Goal: Task Accomplishment & Management: Use online tool/utility

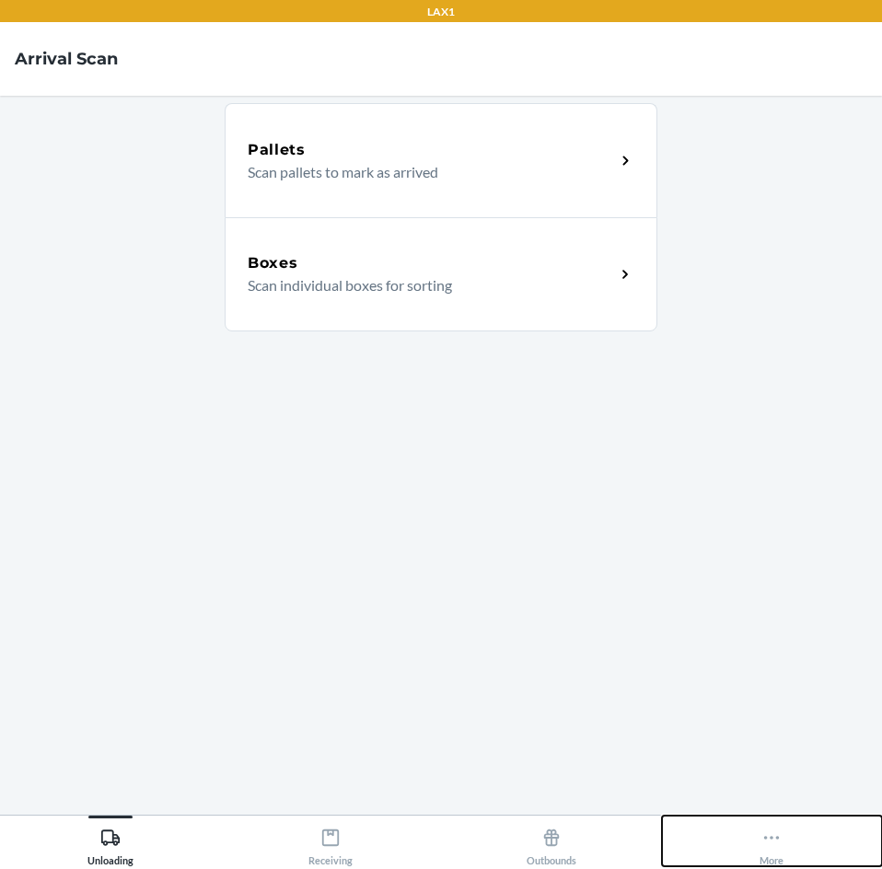
click at [774, 831] on icon at bounding box center [771, 837] width 20 height 20
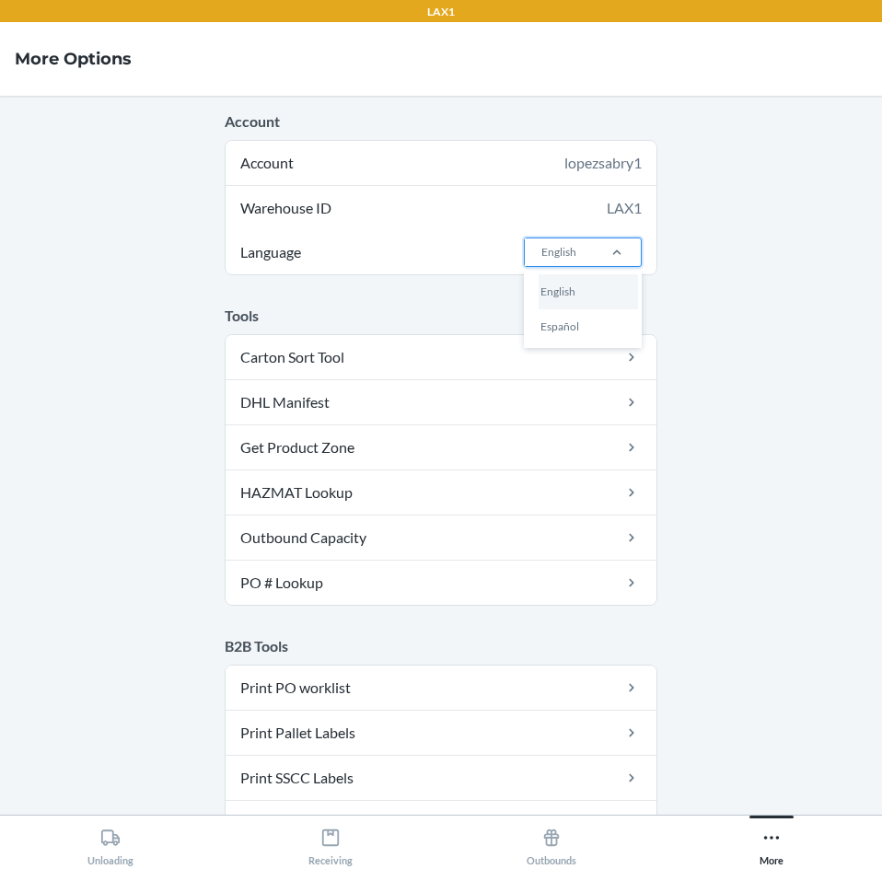
click at [584, 250] on div "English" at bounding box center [559, 252] width 68 height 28
click at [541, 250] on input "Language option English focused, 1 of 2. 2 results available. Use Up and Down t…" at bounding box center [540, 252] width 2 height 17
click at [595, 336] on div "Español" at bounding box center [587, 326] width 99 height 35
click at [541, 260] on input "Language option Español focused, 2 of 2. 2 results available. Use Up and Down t…" at bounding box center [540, 252] width 2 height 17
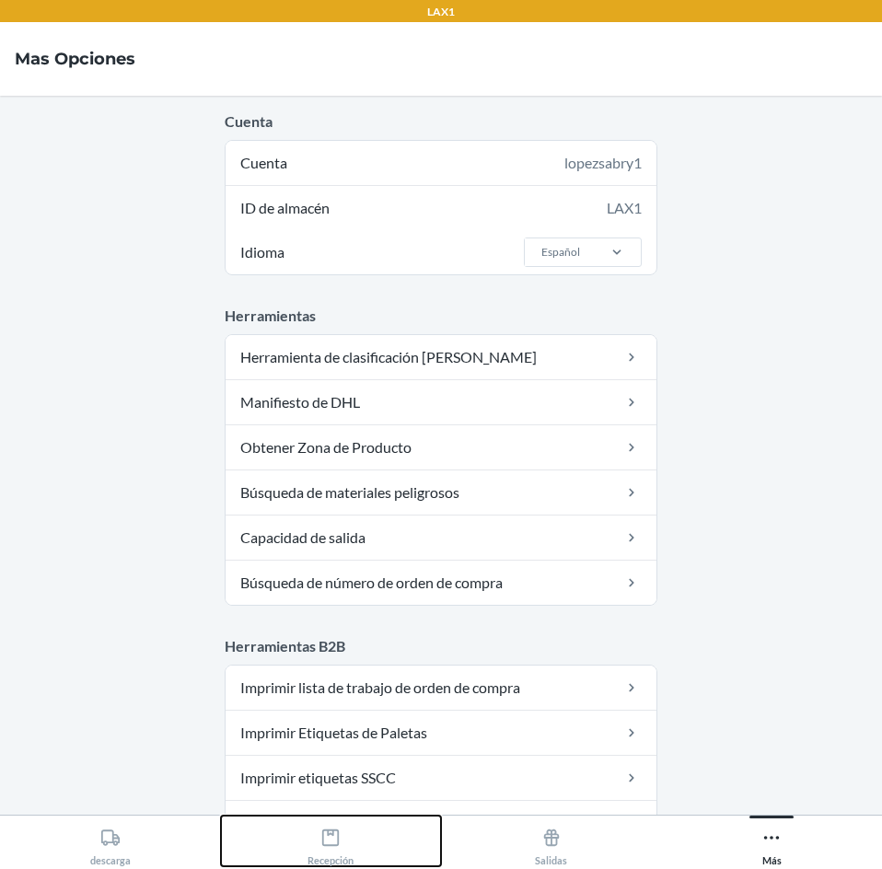
click at [326, 839] on icon at bounding box center [330, 837] width 20 height 20
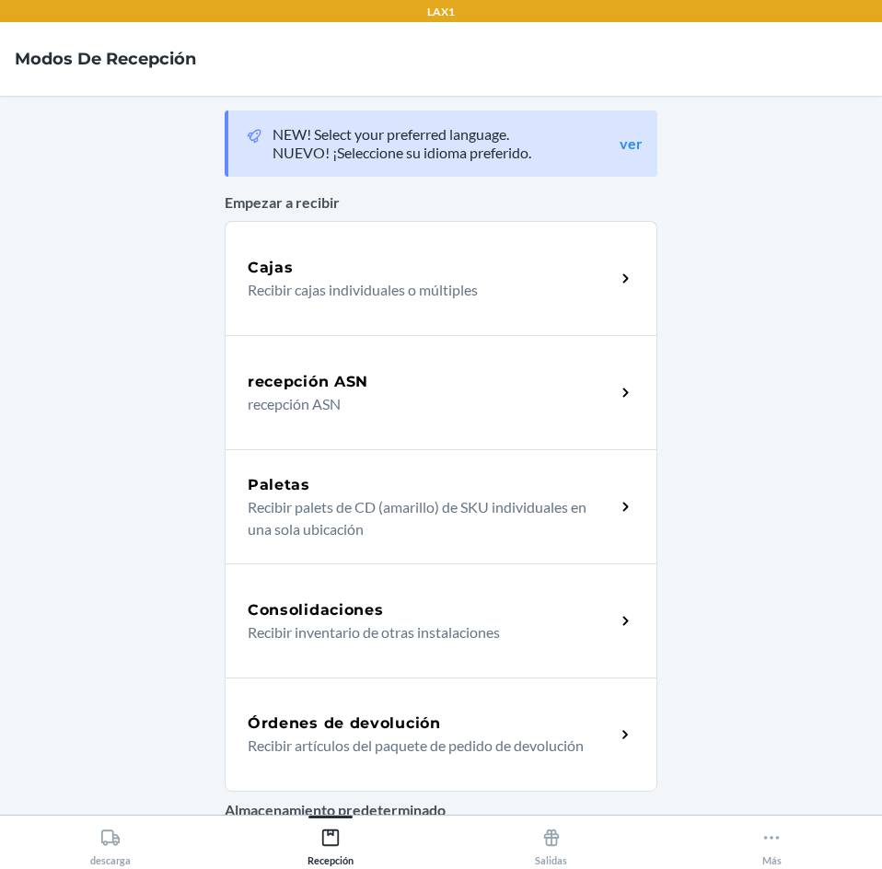
click at [420, 706] on div "Órdenes de devolución Recibir artículos del paquete de pedido de devolución" at bounding box center [441, 734] width 433 height 114
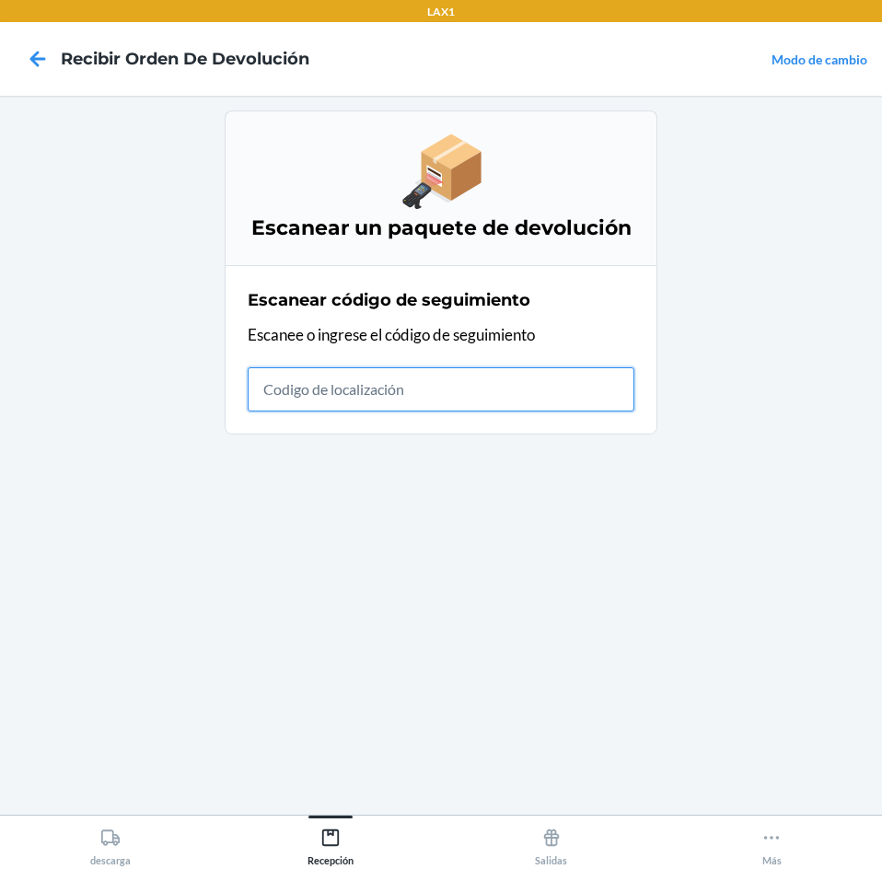
click at [491, 368] on input "text" at bounding box center [441, 389] width 387 height 44
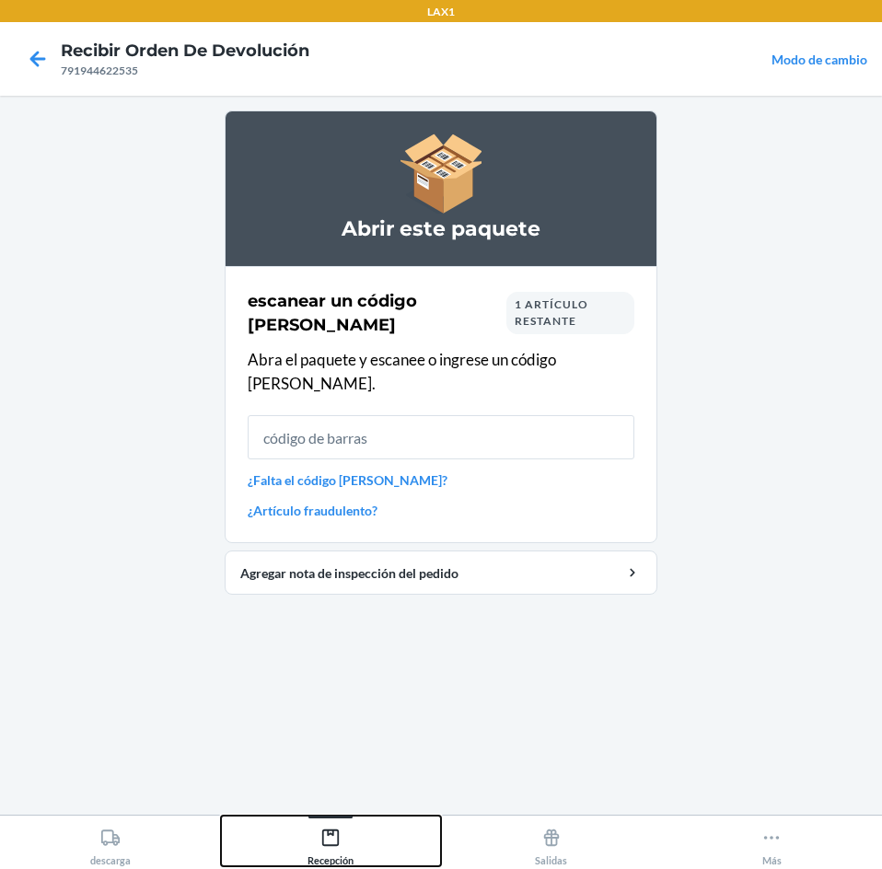
click at [346, 847] on div "Recepción" at bounding box center [330, 843] width 46 height 46
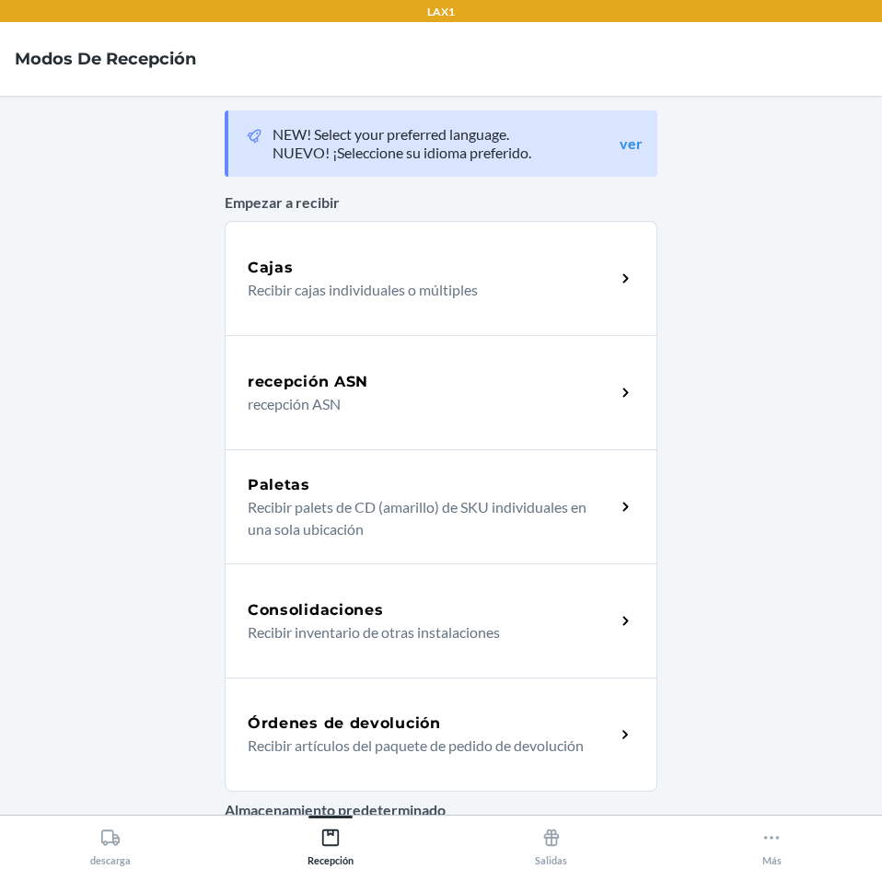
click at [429, 711] on div "Órdenes de devolución Recibir artículos del paquete de pedido de devolución" at bounding box center [441, 734] width 433 height 114
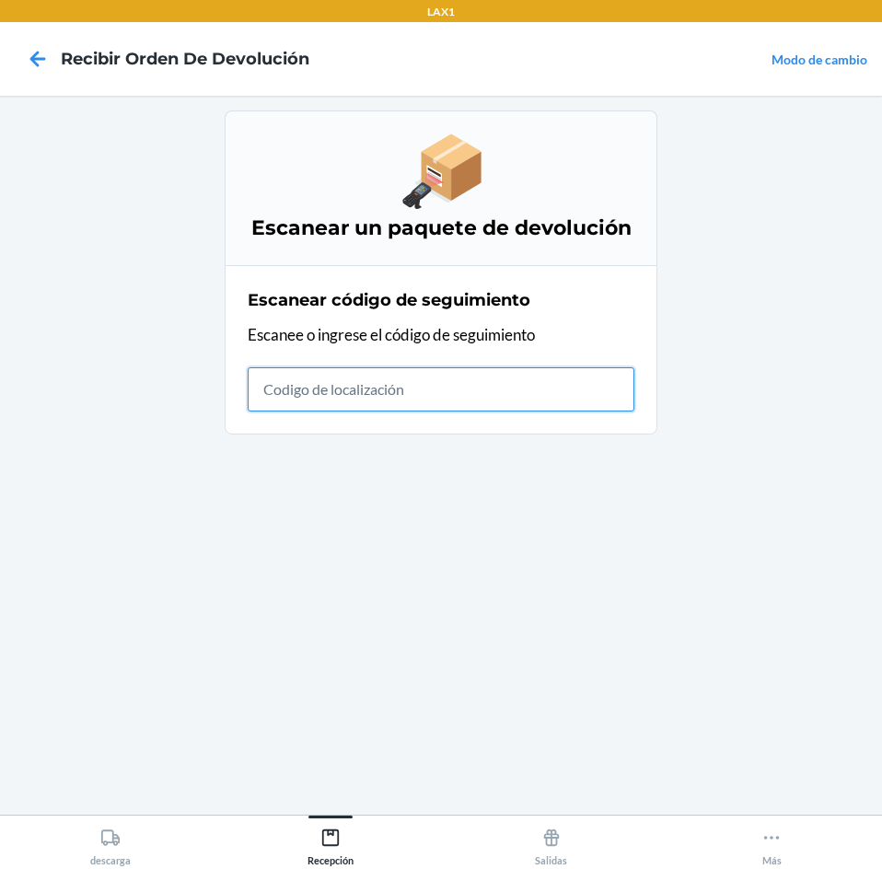
click at [441, 397] on input "text" at bounding box center [441, 389] width 387 height 44
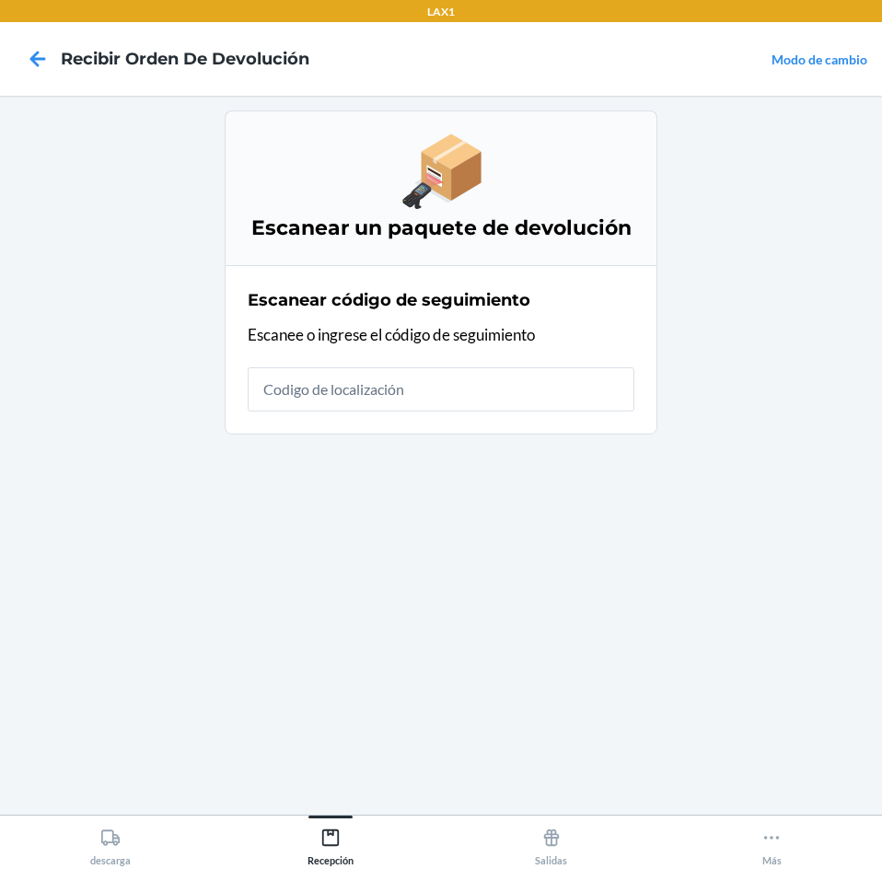
click at [759, 258] on main "Escanear un paquete de devolución Escanear código de seguimiento Escanee o ingr…" at bounding box center [441, 455] width 882 height 719
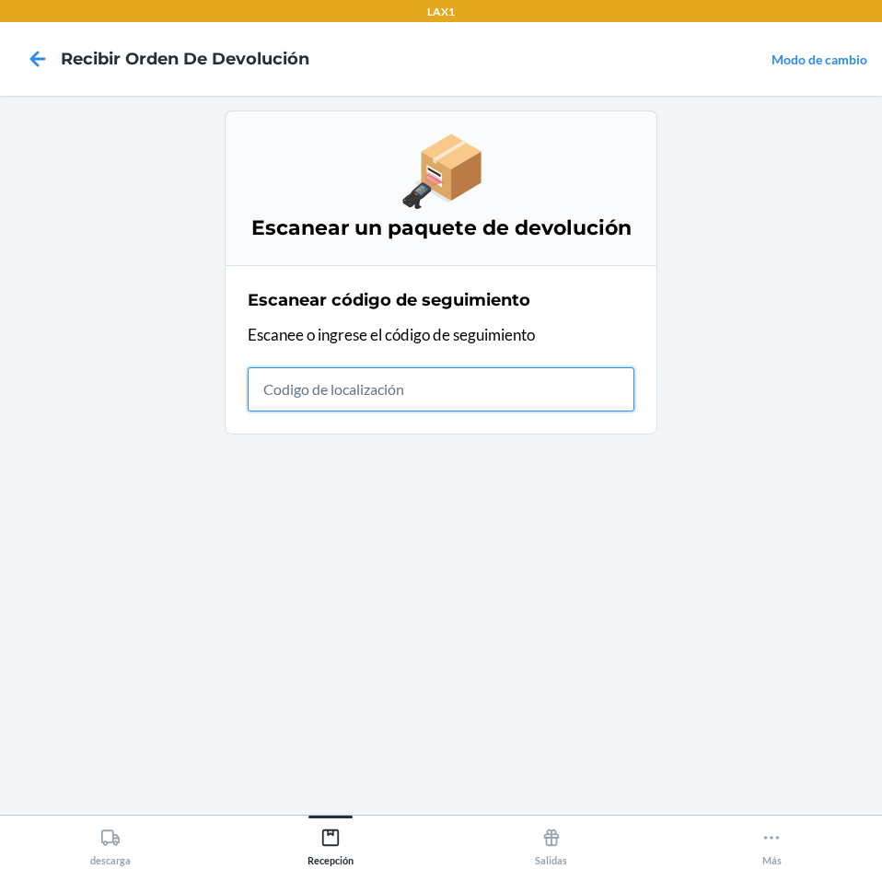
click at [395, 387] on input "text" at bounding box center [441, 389] width 387 height 44
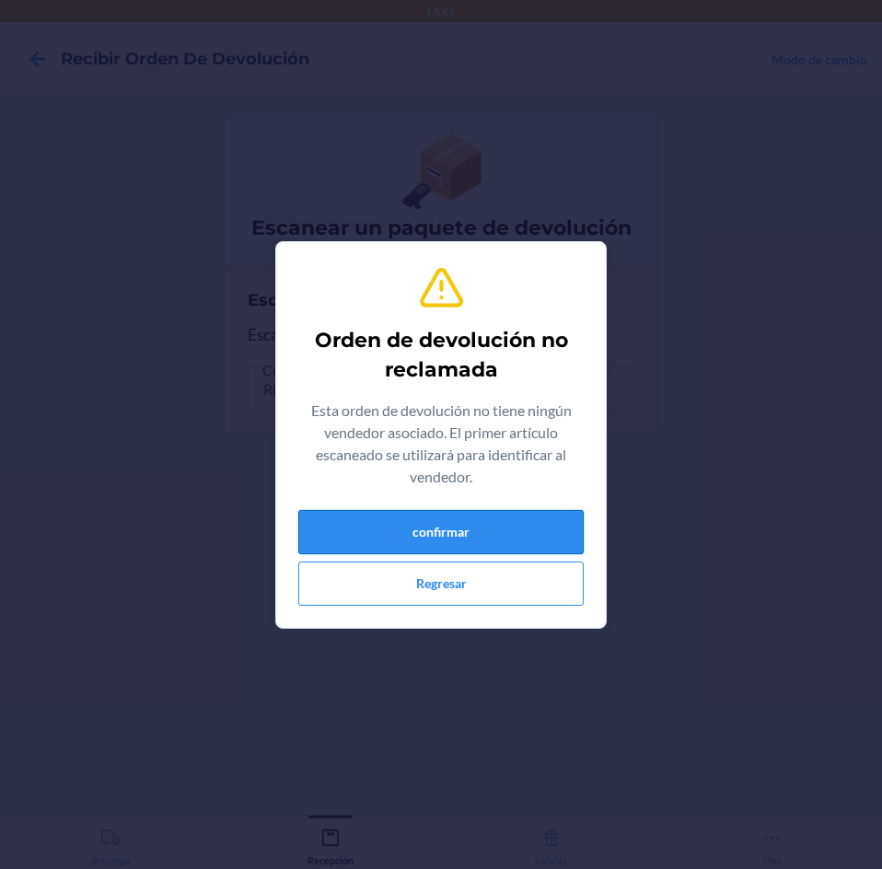
click at [391, 512] on button "confirmar" at bounding box center [440, 532] width 285 height 44
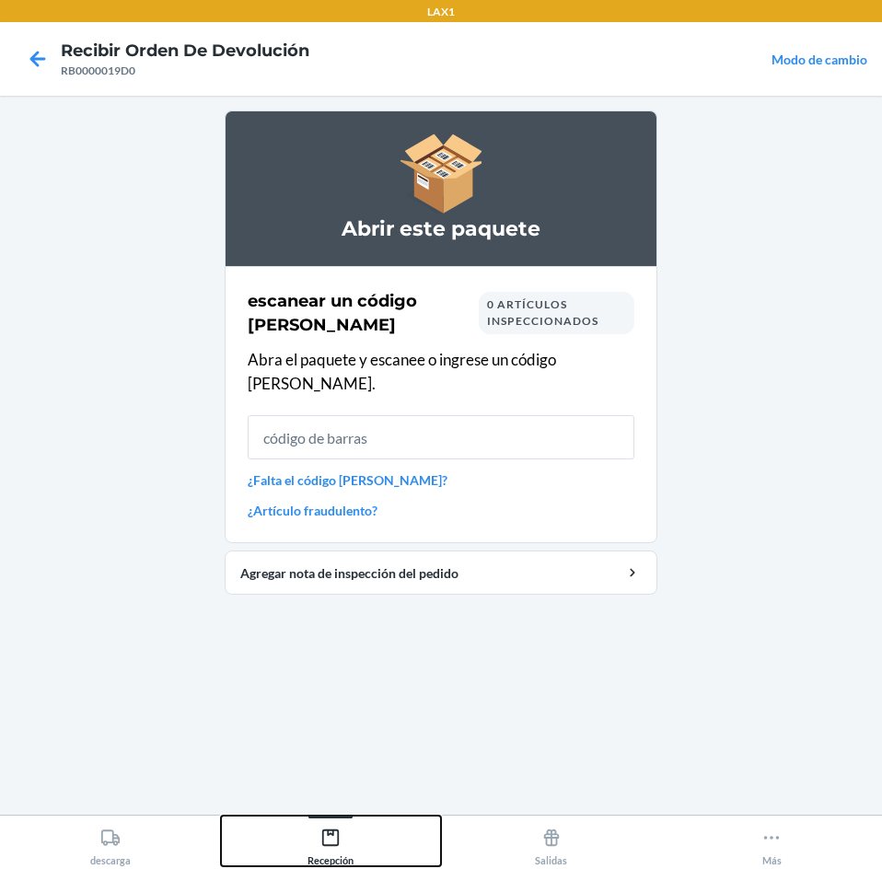
click at [333, 833] on icon at bounding box center [330, 837] width 17 height 17
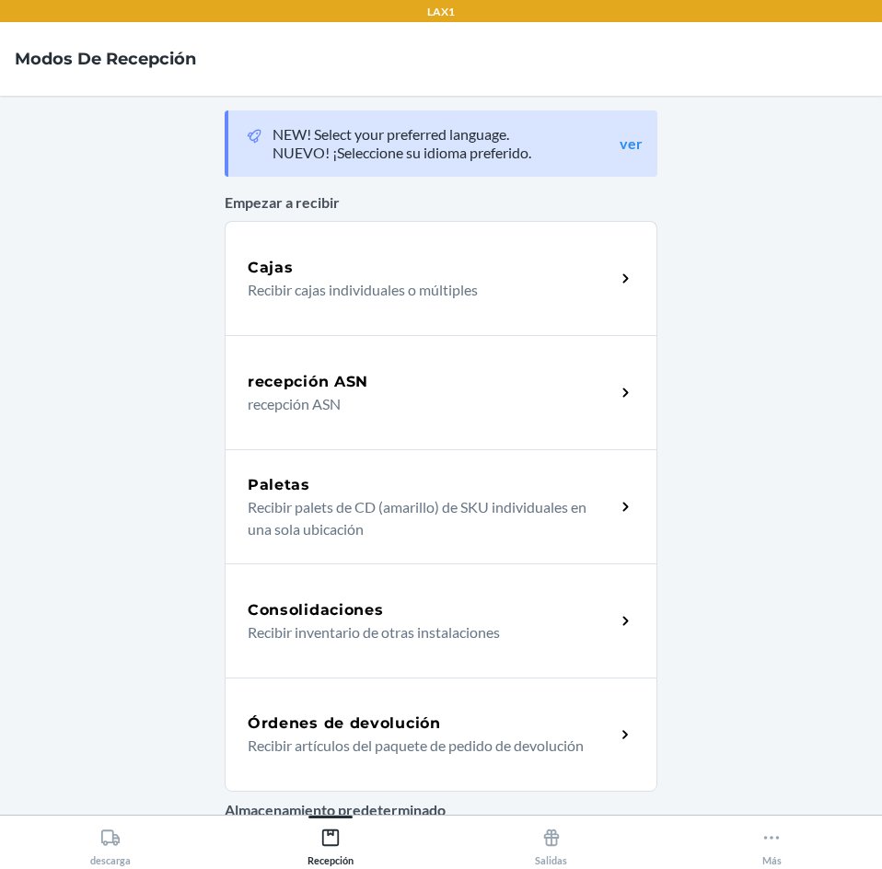
click at [391, 733] on h5 "Órdenes de devolución" at bounding box center [344, 723] width 193 height 22
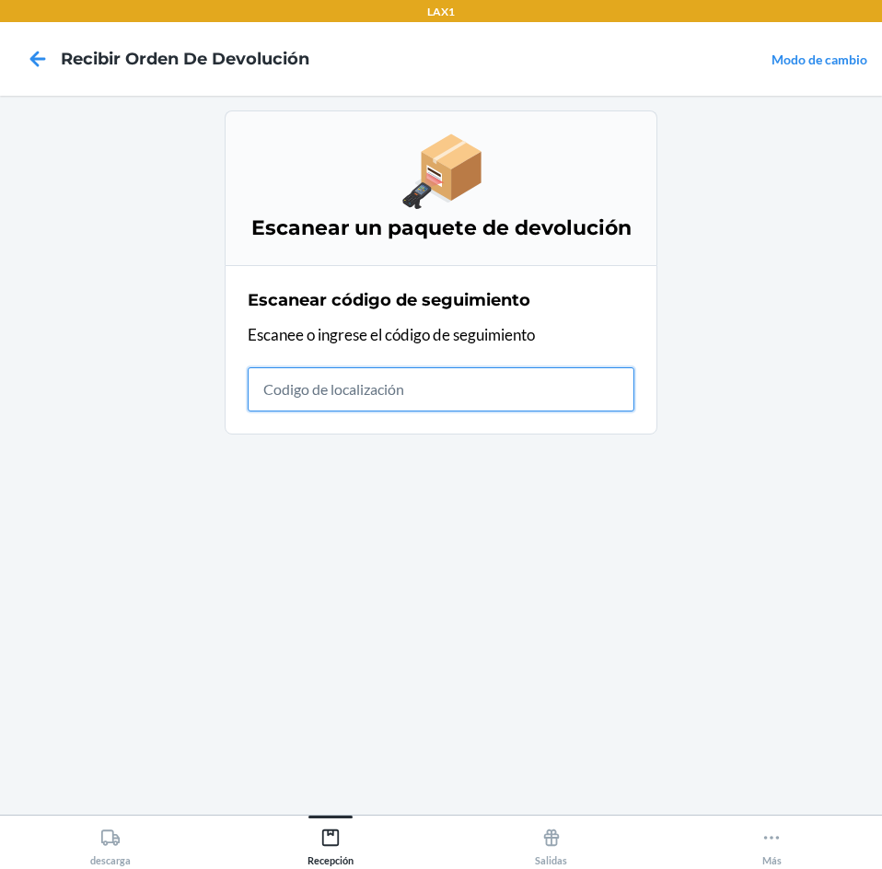
click at [410, 396] on input "text" at bounding box center [441, 389] width 387 height 44
type input "+-0./;-0030194891"
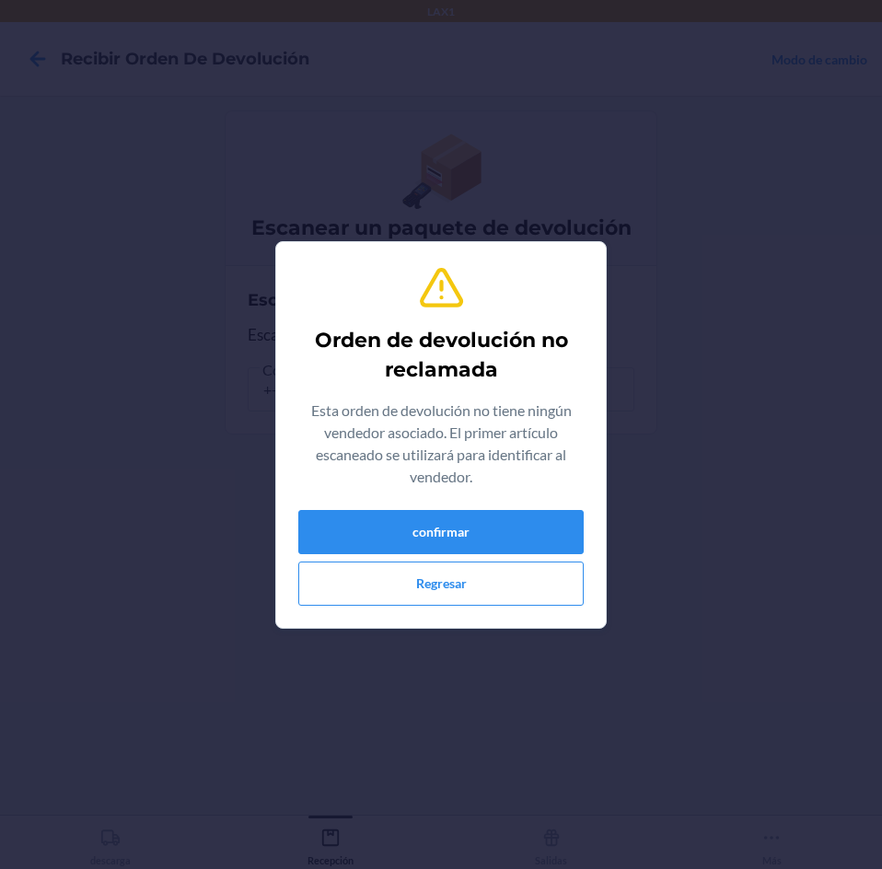
click at [528, 504] on div "Orden de devolución no reclamada Esta orden de devolución no tiene ningún vende…" at bounding box center [440, 435] width 285 height 356
click at [526, 514] on button "confirmar" at bounding box center [440, 532] width 285 height 44
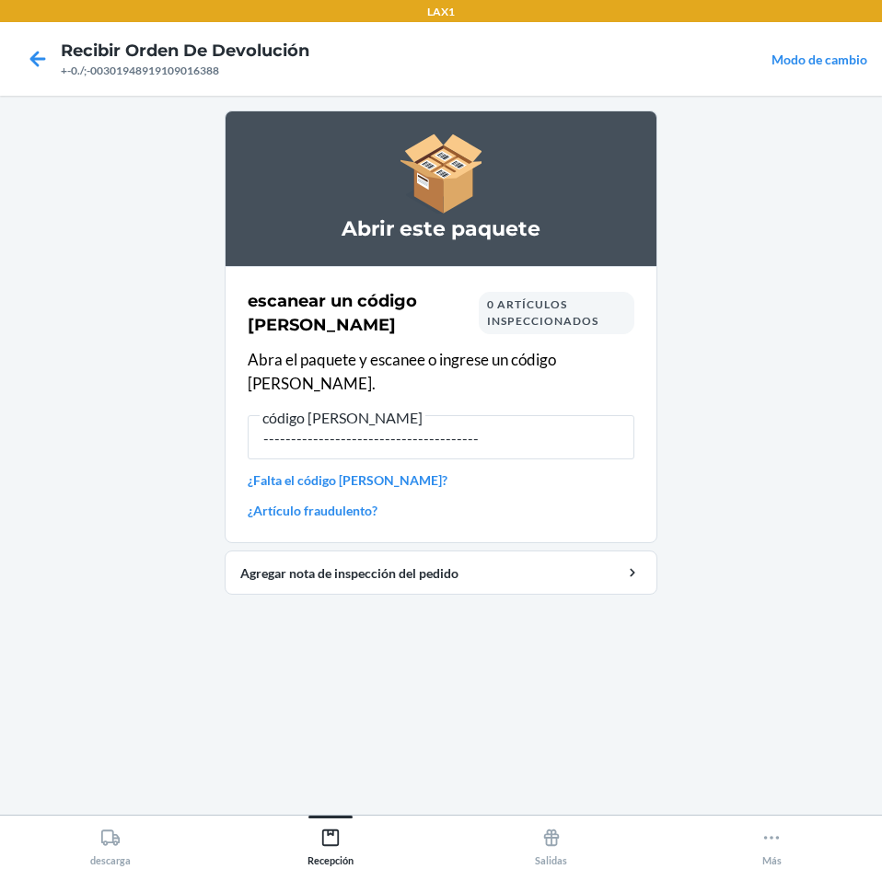
type input "----------------------------------------"
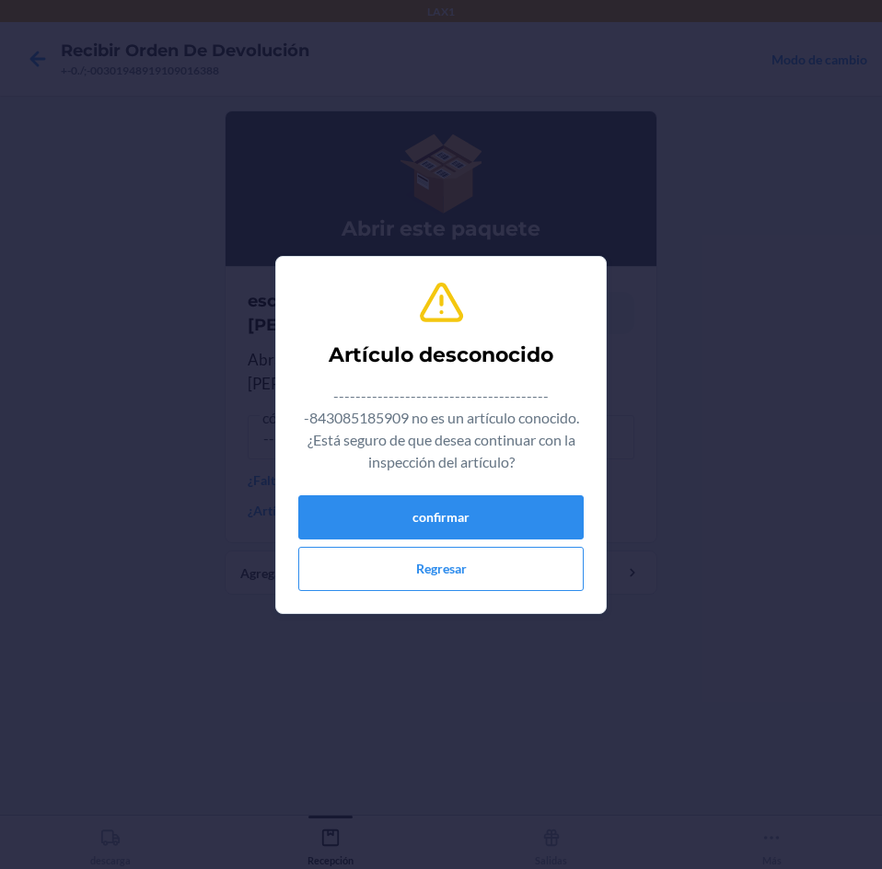
click at [493, 545] on div "confirmar Regresar" at bounding box center [440, 543] width 285 height 96
click at [491, 538] on button "confirmar" at bounding box center [440, 517] width 285 height 44
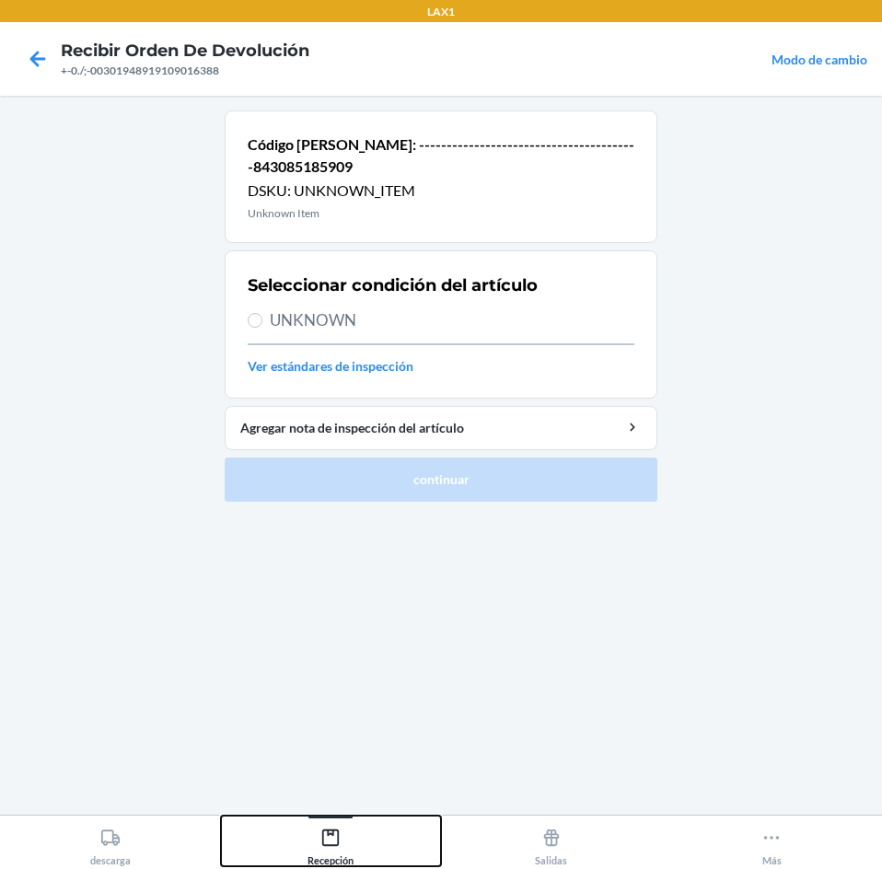
click at [322, 843] on icon at bounding box center [330, 837] width 20 height 20
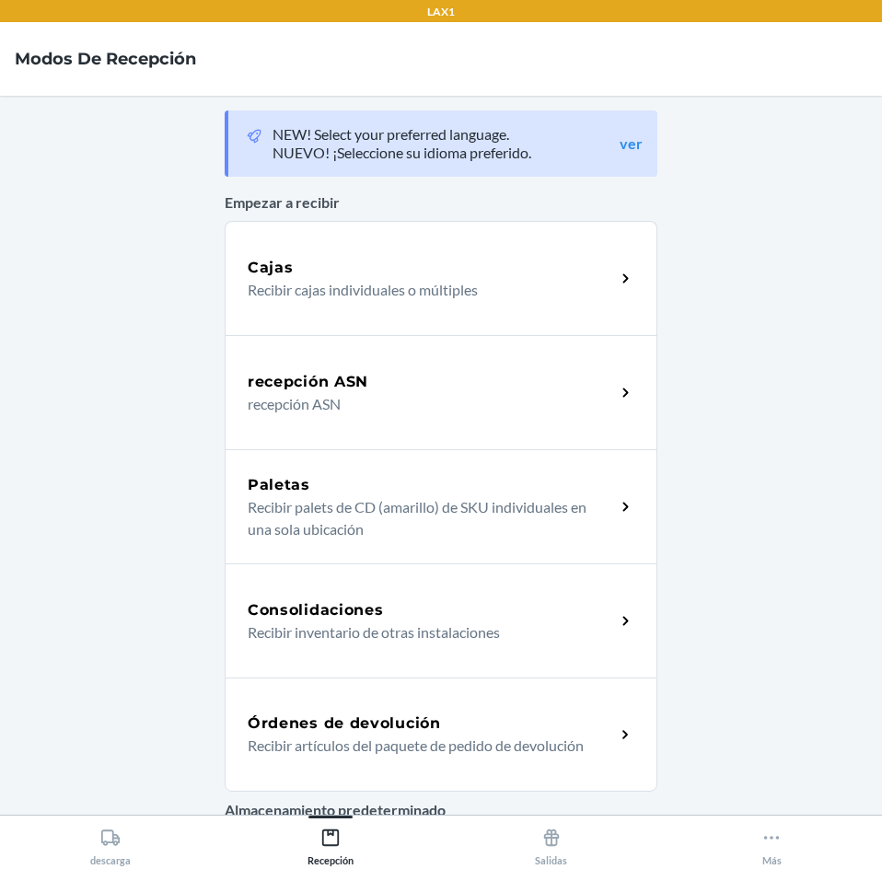
click at [382, 721] on h5 "Órdenes de devolución" at bounding box center [344, 723] width 193 height 22
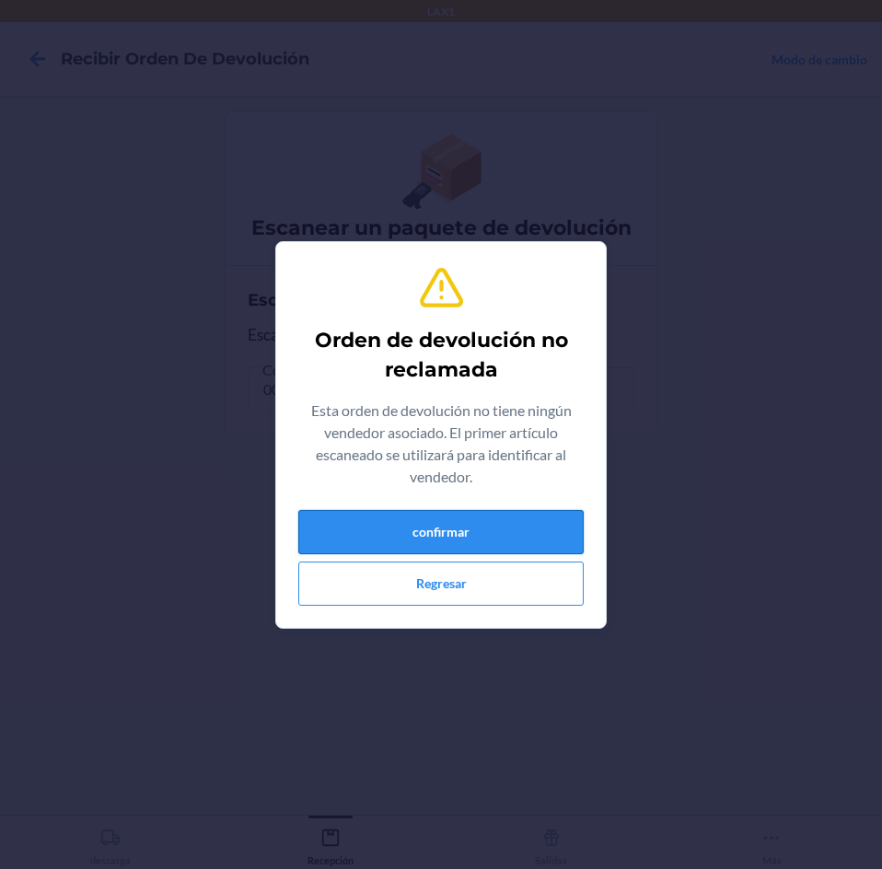
click at [522, 536] on button "confirmar" at bounding box center [440, 532] width 285 height 44
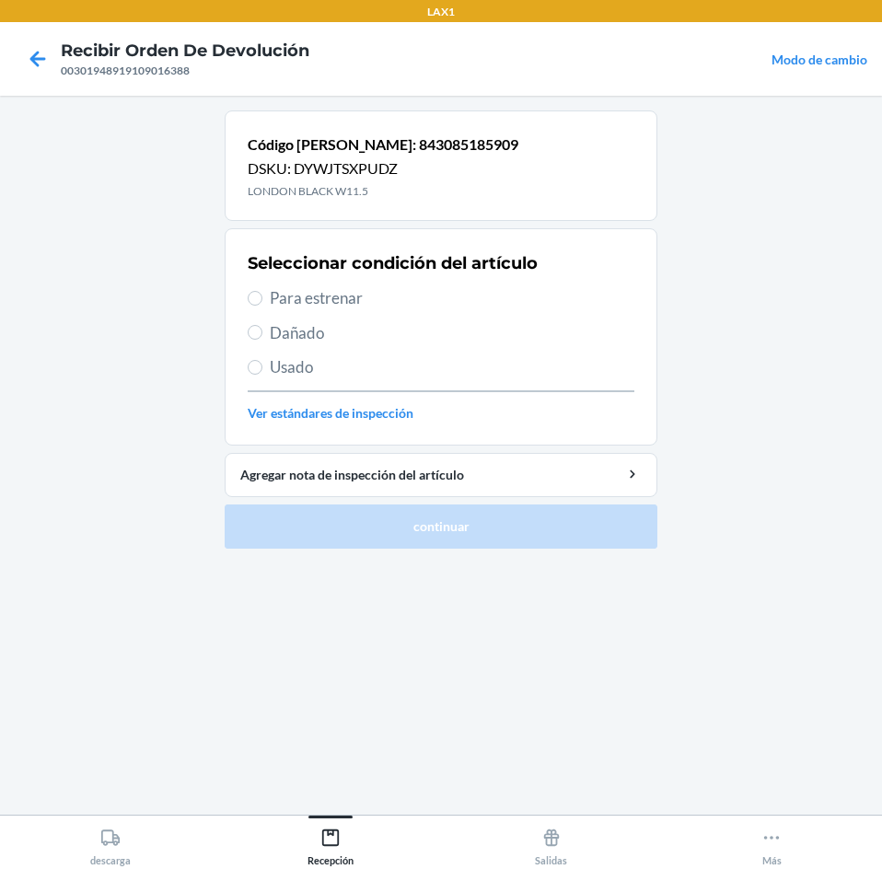
click at [414, 364] on span "Usado" at bounding box center [452, 367] width 364 height 24
click at [262, 364] on input "Usado" at bounding box center [255, 367] width 15 height 15
radio input "true"
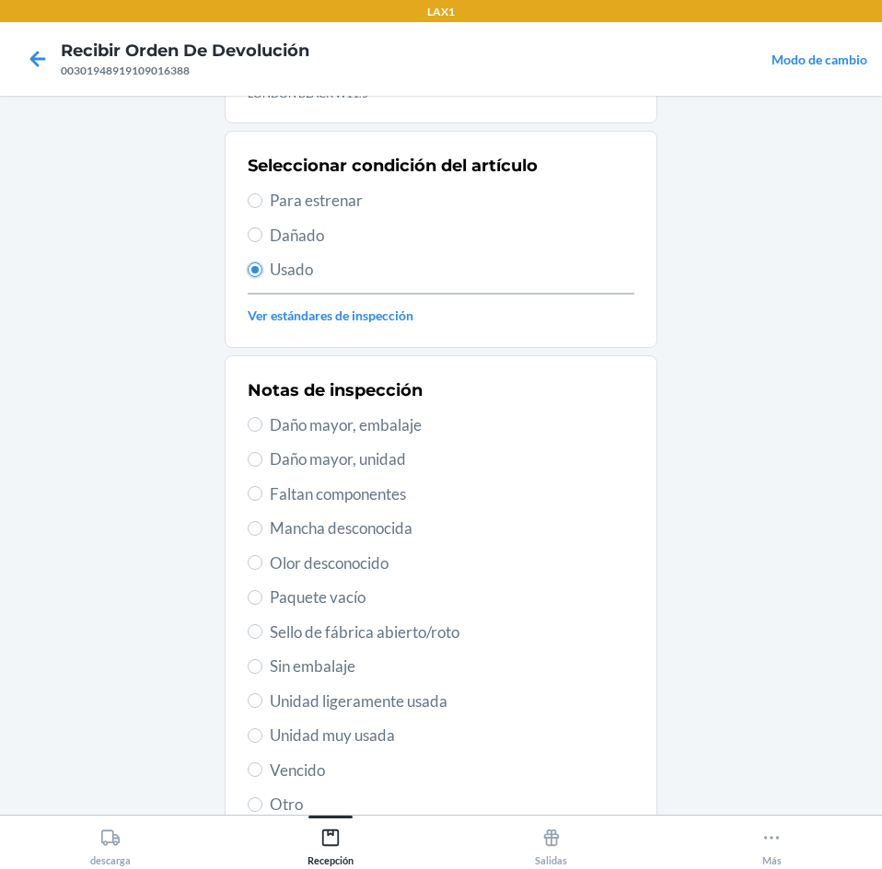
scroll to position [240, 0]
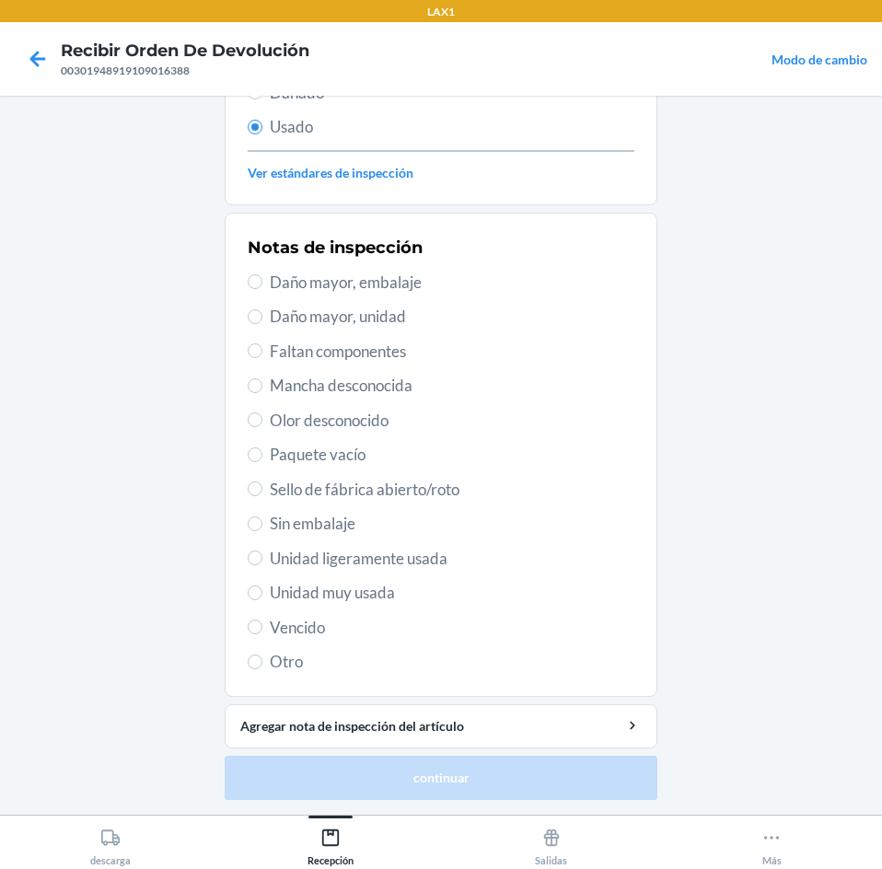
click at [457, 562] on span "Unidad ligeramente usada" at bounding box center [452, 559] width 364 height 24
click at [262, 562] on input "Unidad ligeramente usada" at bounding box center [255, 557] width 15 height 15
radio input "true"
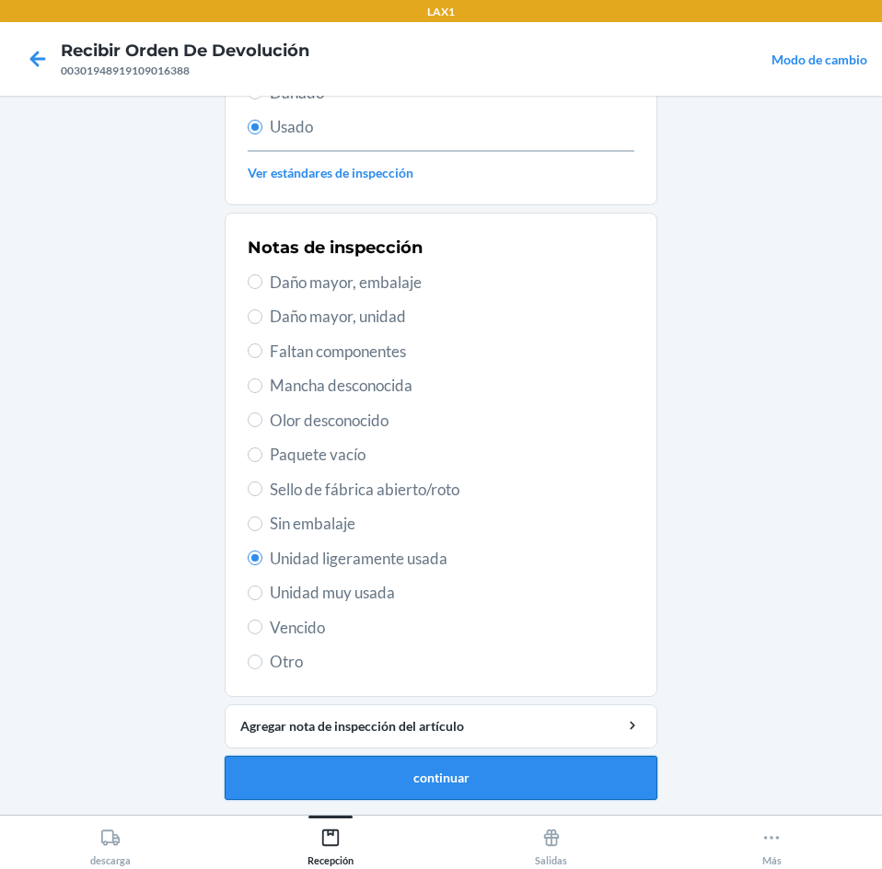
click at [501, 776] on button "continuar" at bounding box center [441, 778] width 433 height 44
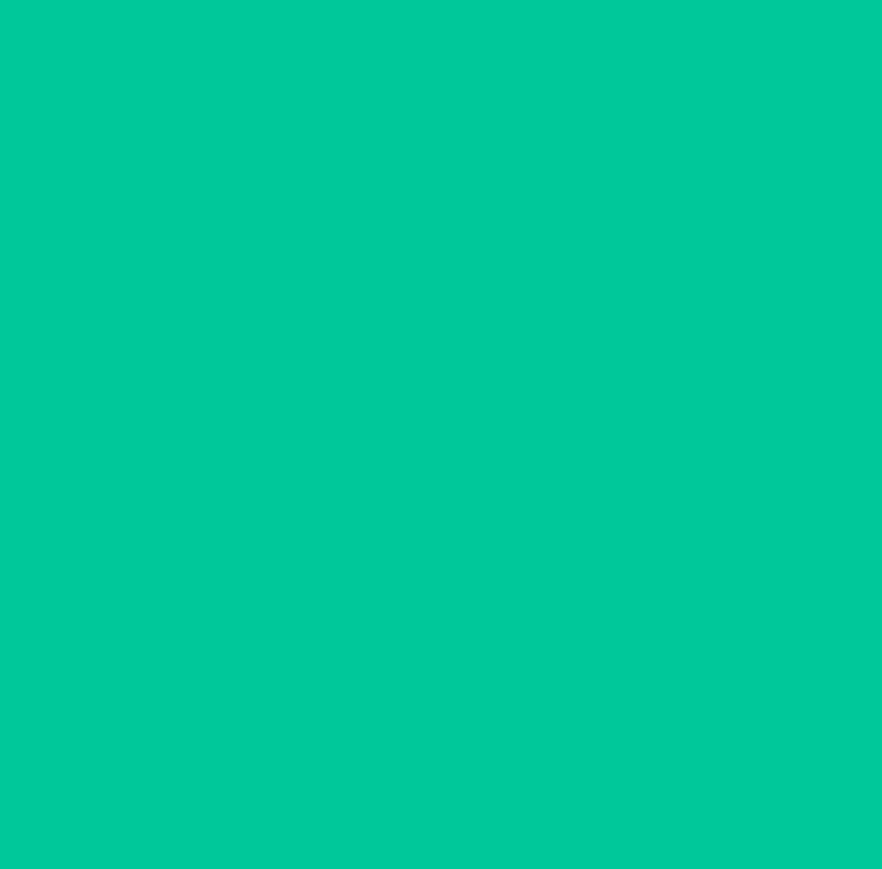
scroll to position [0, 0]
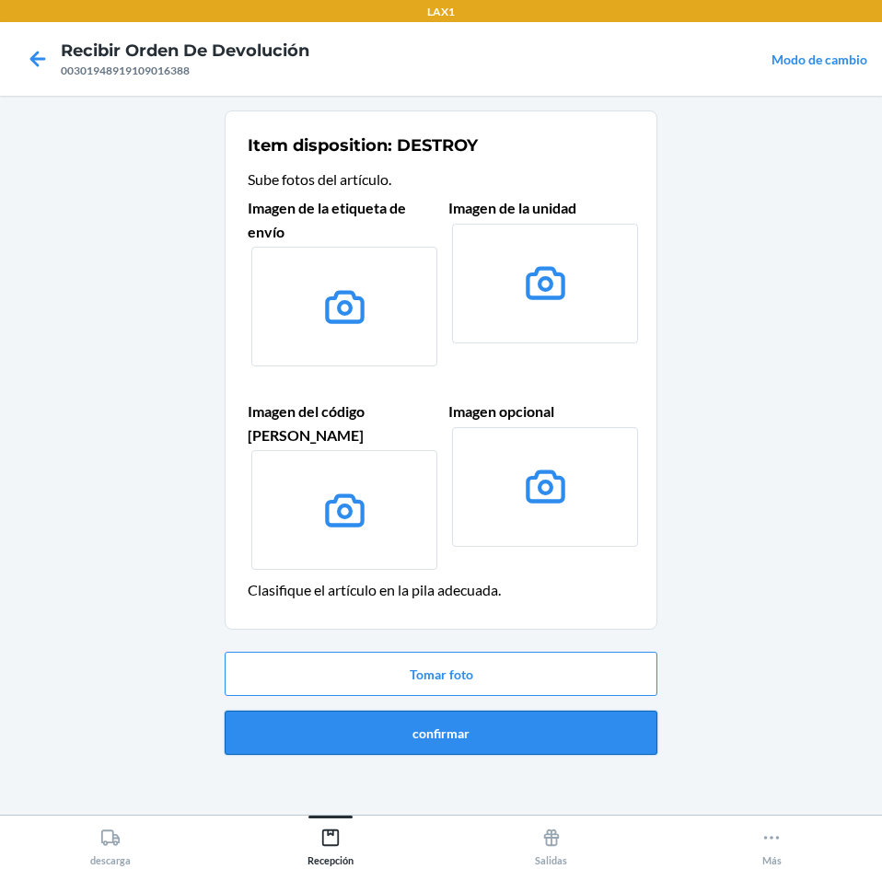
click at [518, 711] on button "confirmar" at bounding box center [441, 733] width 433 height 44
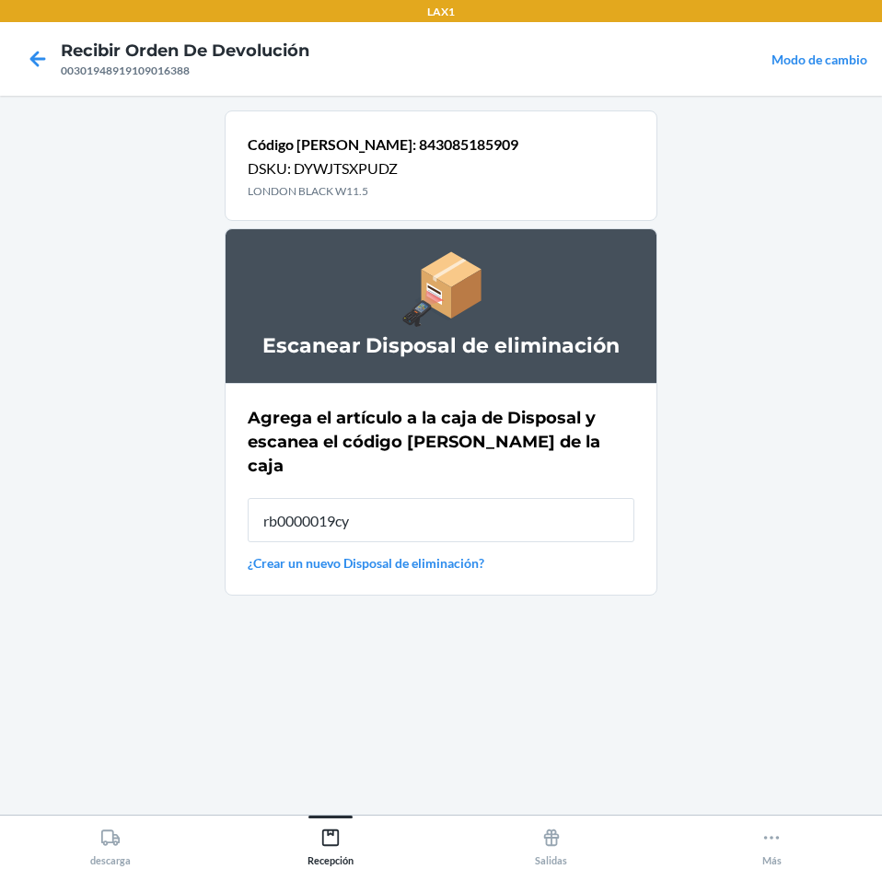
type input "rb0000019cy"
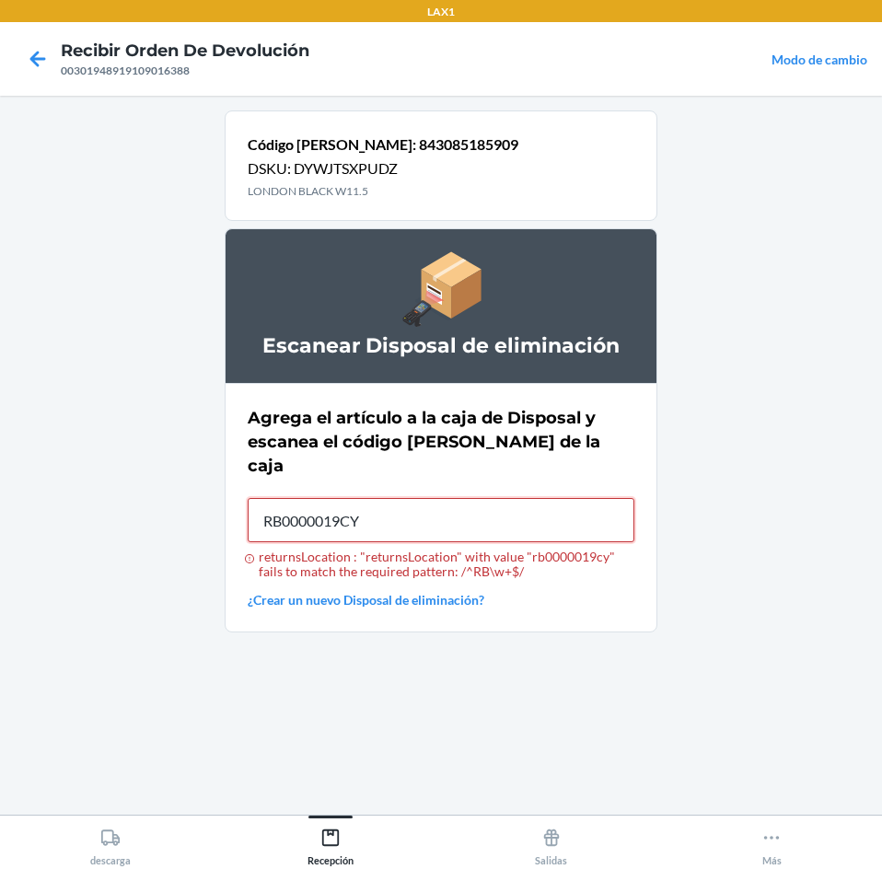
type input "RB0000019CY"
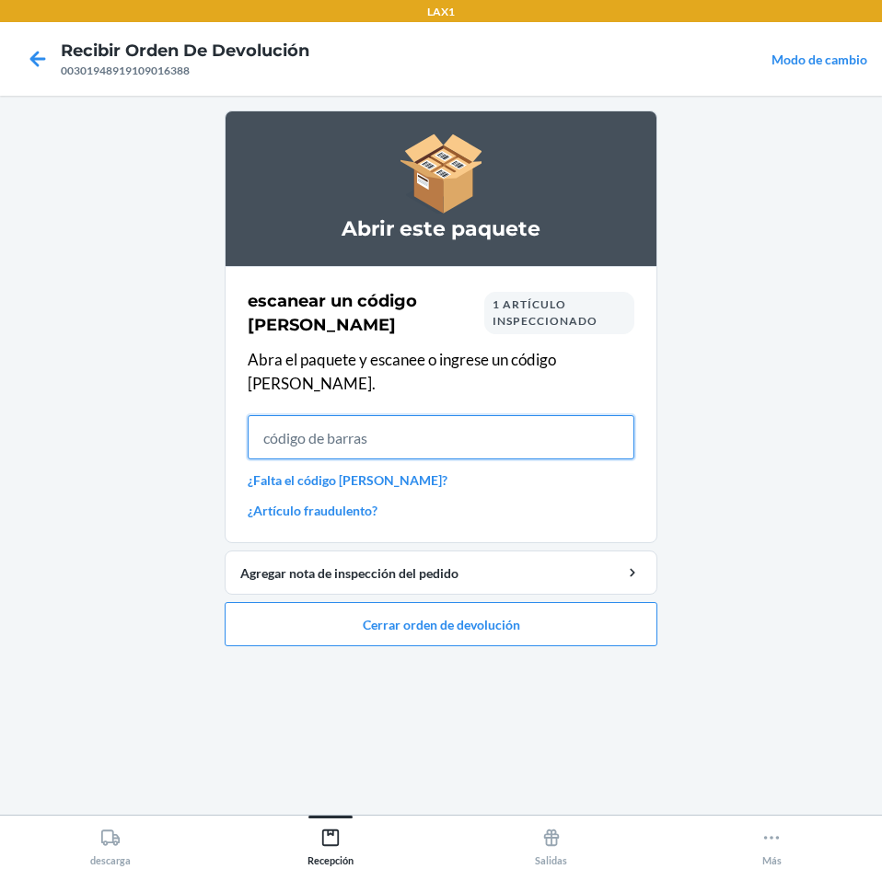
click at [607, 415] on input "text" at bounding box center [441, 437] width 387 height 44
click at [518, 424] on input "text" at bounding box center [441, 437] width 387 height 44
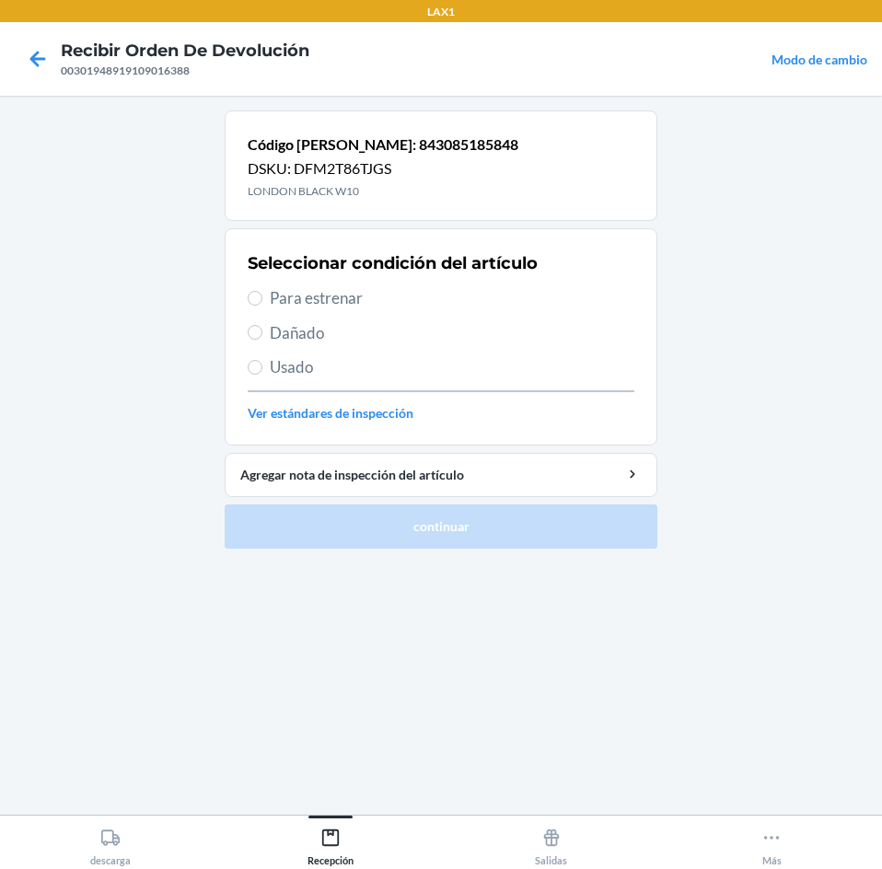
click at [447, 301] on span "Para estrenar" at bounding box center [452, 298] width 364 height 24
click at [262, 301] on input "Para estrenar" at bounding box center [255, 298] width 15 height 15
radio input "true"
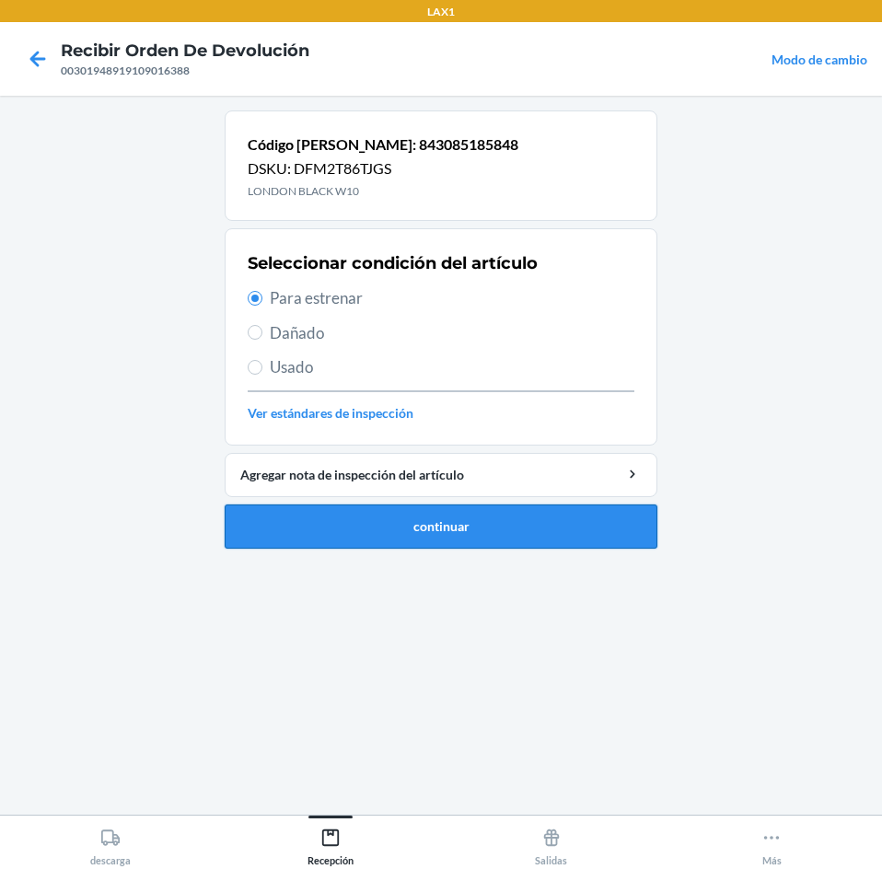
click at [489, 522] on button "continuar" at bounding box center [441, 526] width 433 height 44
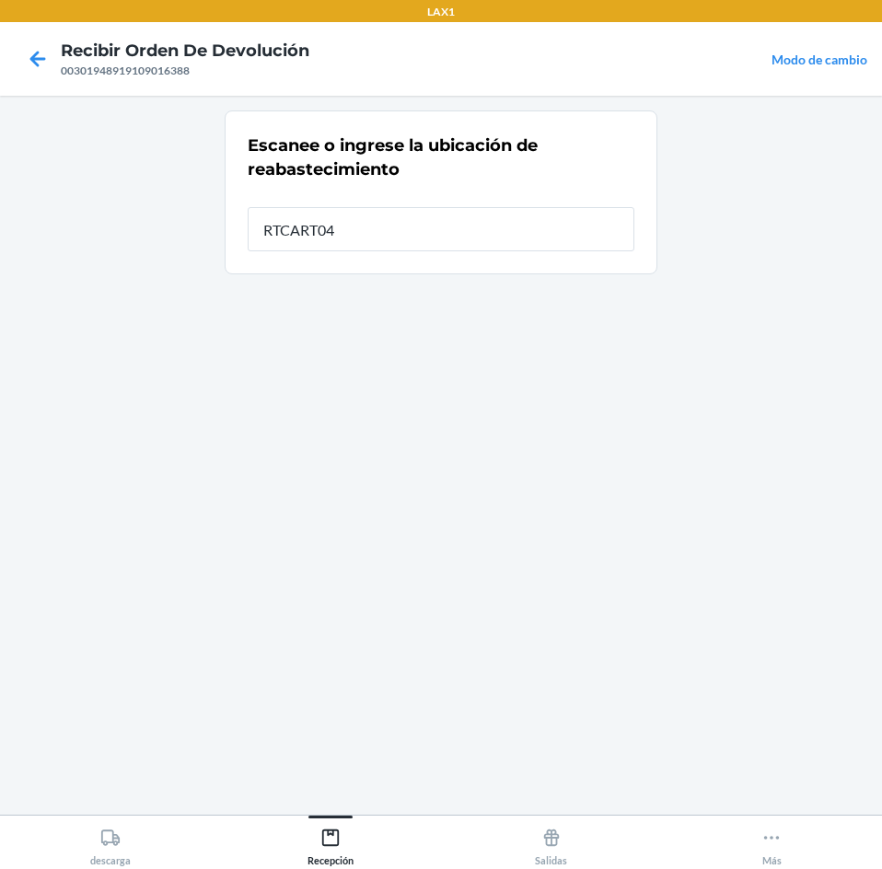
type input "RTCART043"
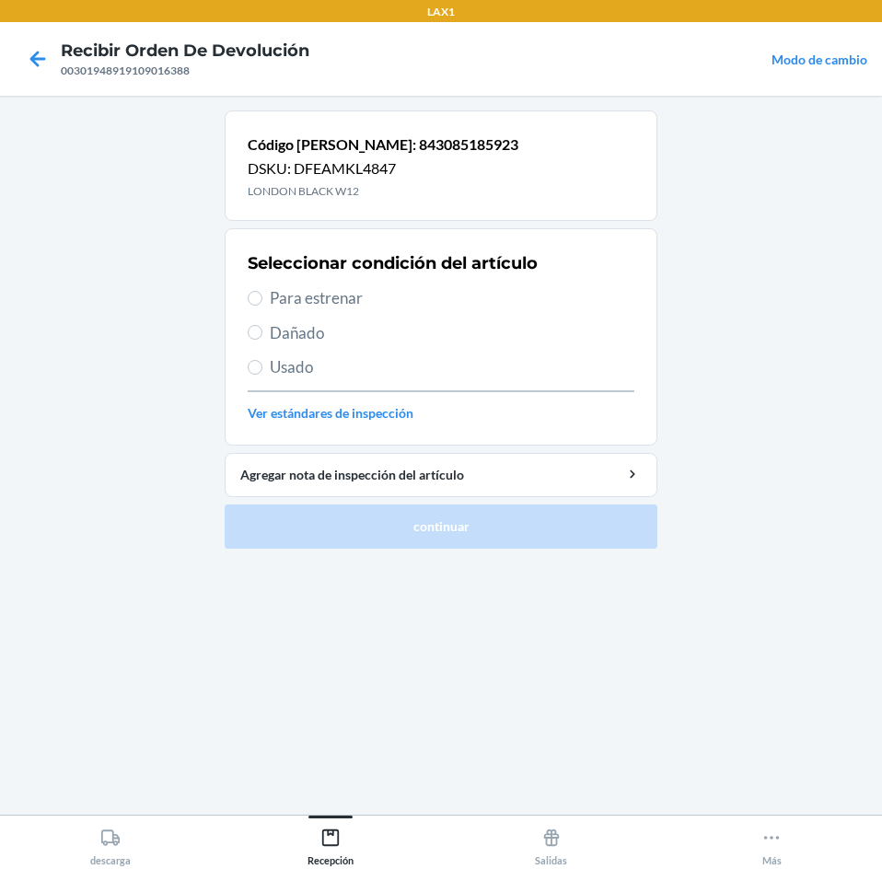
click at [412, 293] on span "Para estrenar" at bounding box center [452, 298] width 364 height 24
click at [262, 293] on input "Para estrenar" at bounding box center [255, 298] width 15 height 15
radio input "true"
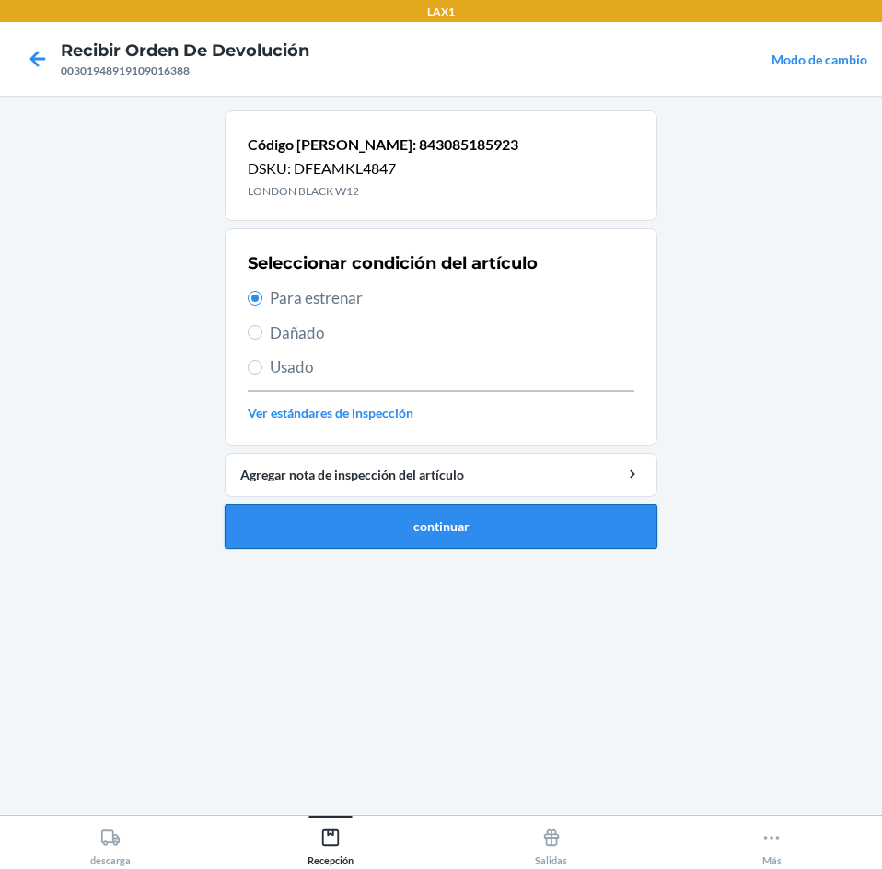
click at [506, 538] on button "continuar" at bounding box center [441, 526] width 433 height 44
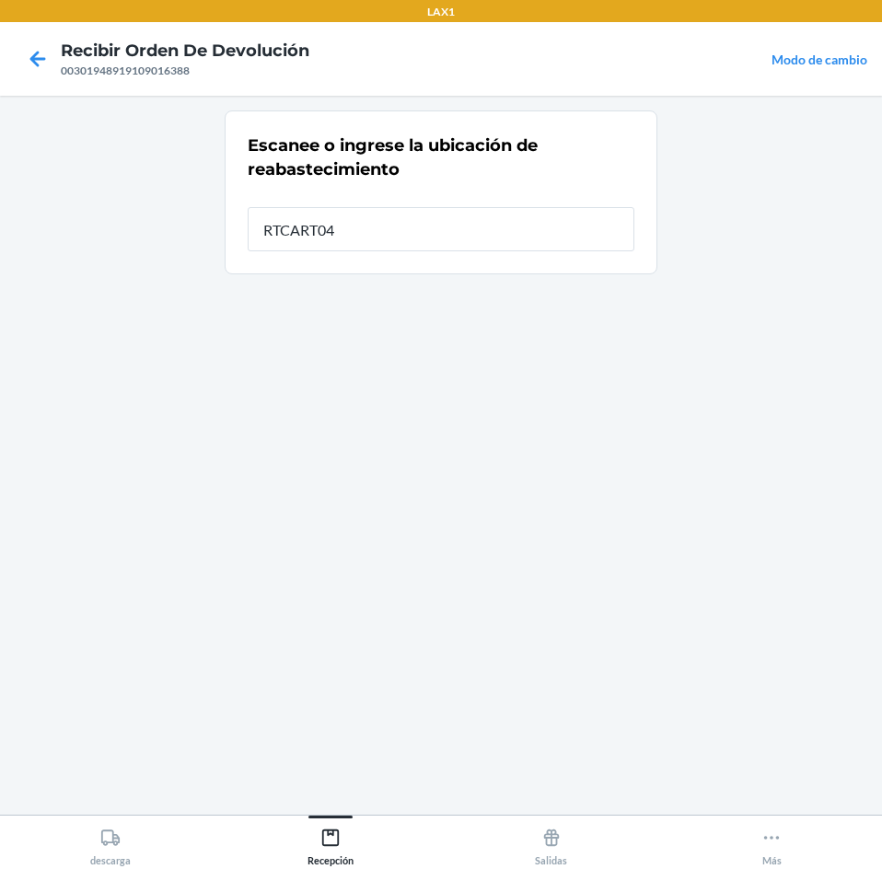
type input "RTCART043"
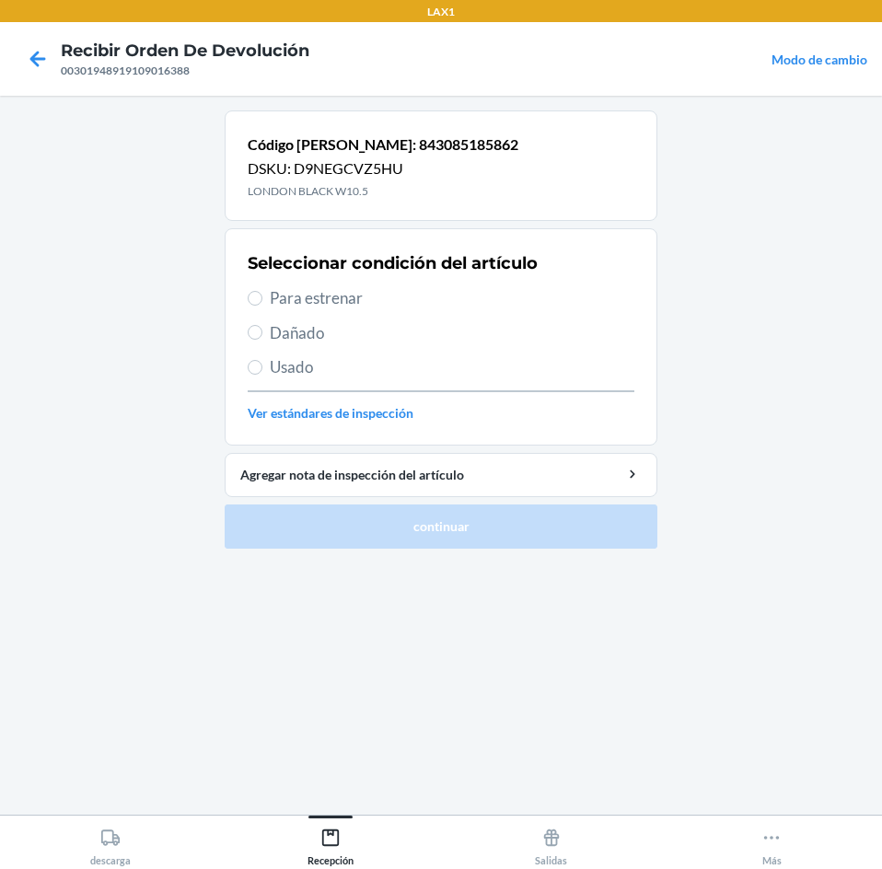
click at [446, 300] on span "Para estrenar" at bounding box center [452, 298] width 364 height 24
click at [262, 300] on input "Para estrenar" at bounding box center [255, 298] width 15 height 15
radio input "true"
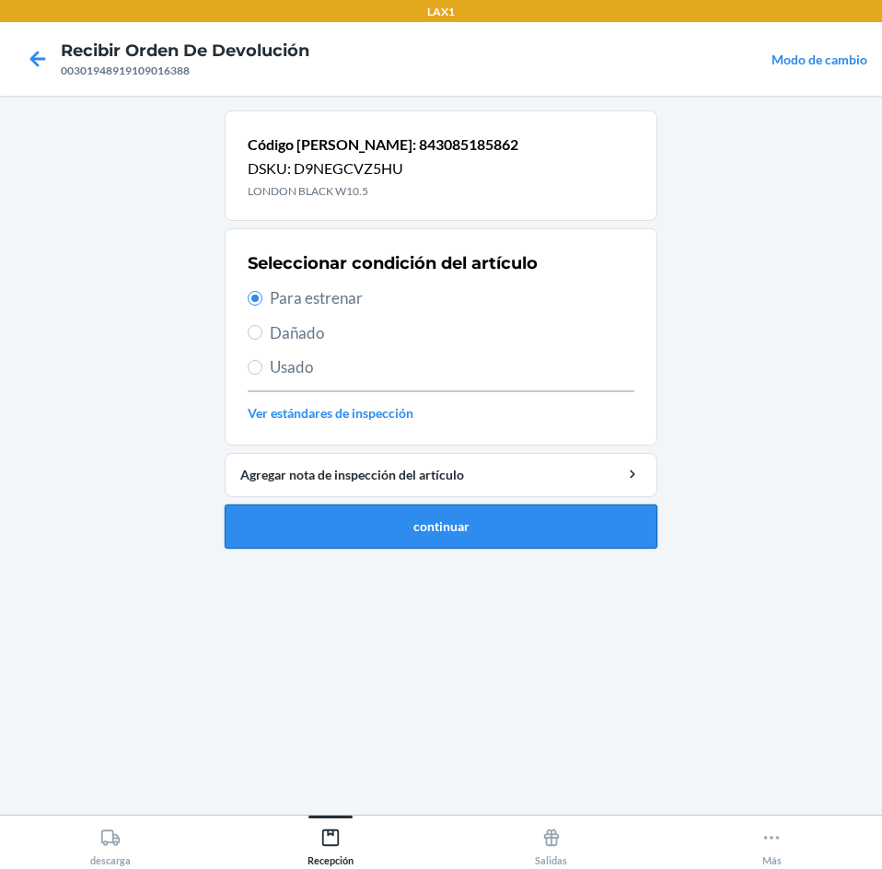
click at [469, 529] on button "continuar" at bounding box center [441, 526] width 433 height 44
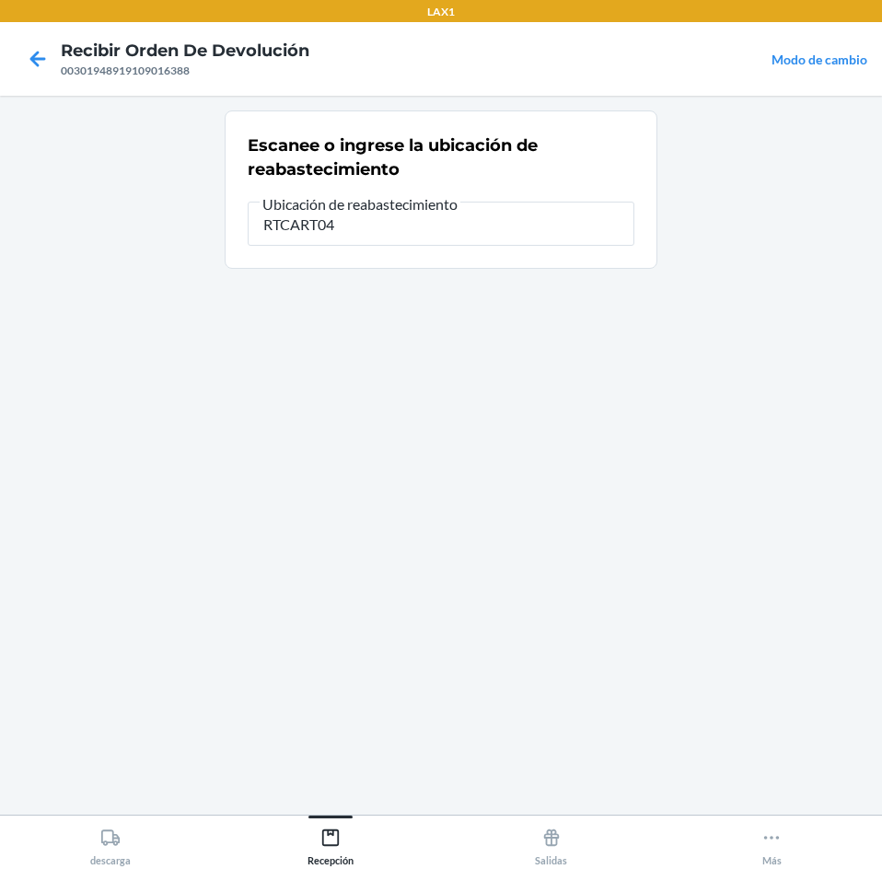
type input "RTCART043"
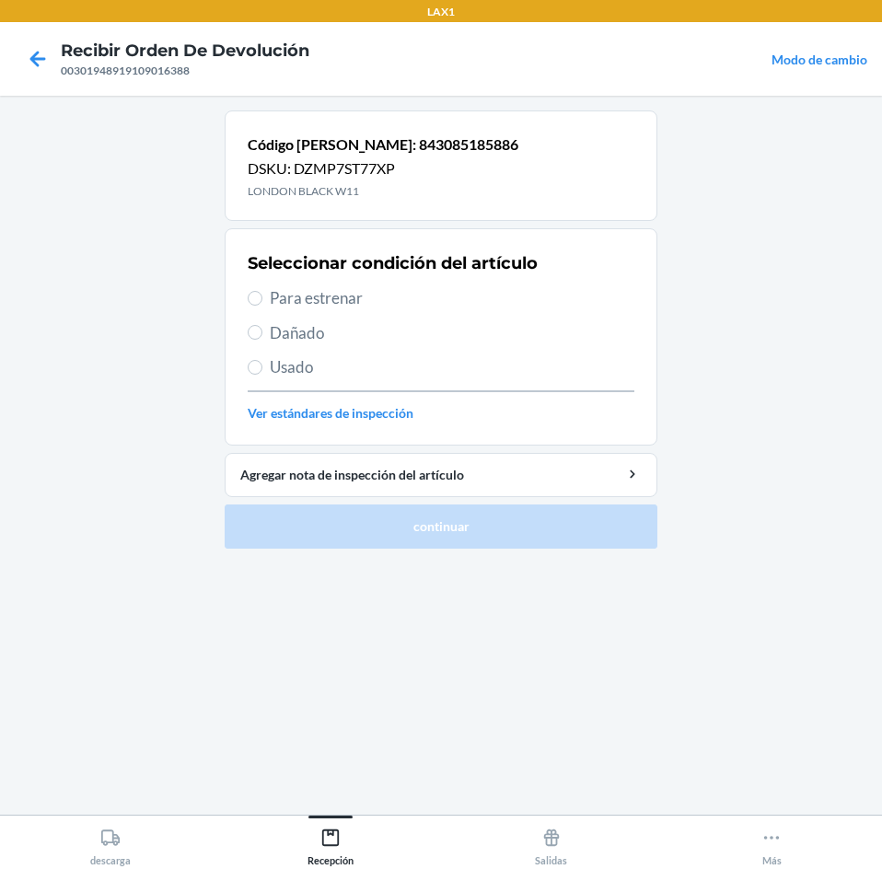
click at [445, 304] on span "Para estrenar" at bounding box center [452, 298] width 364 height 24
click at [262, 304] on input "Para estrenar" at bounding box center [255, 298] width 15 height 15
radio input "true"
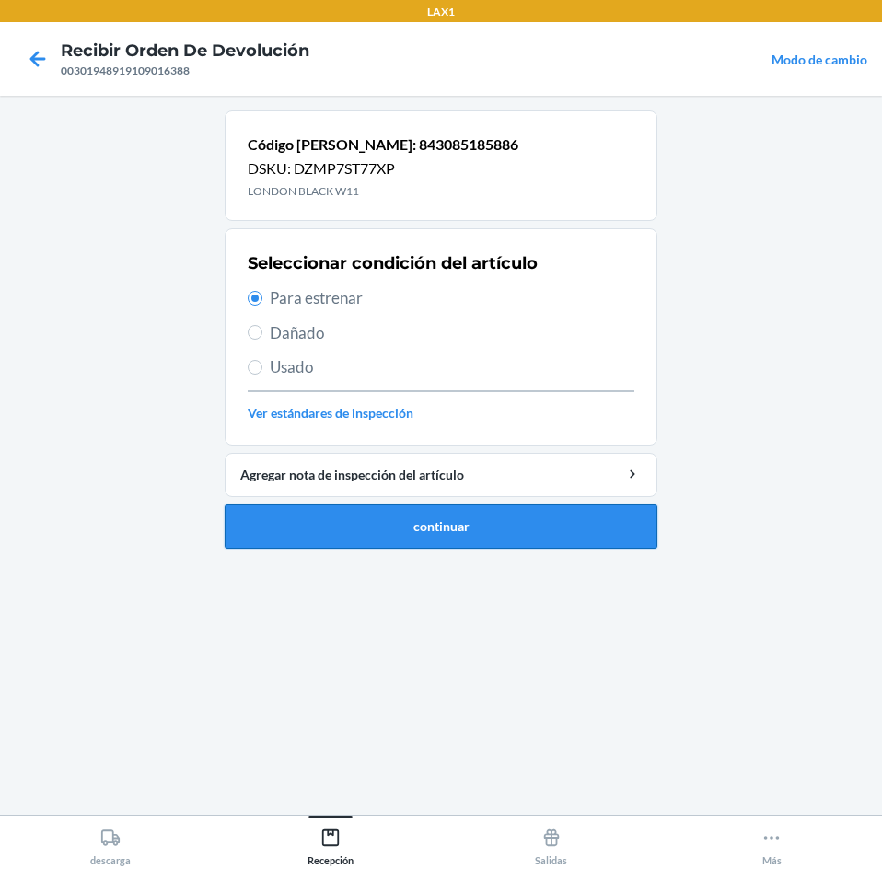
click at [490, 515] on button "continuar" at bounding box center [441, 526] width 433 height 44
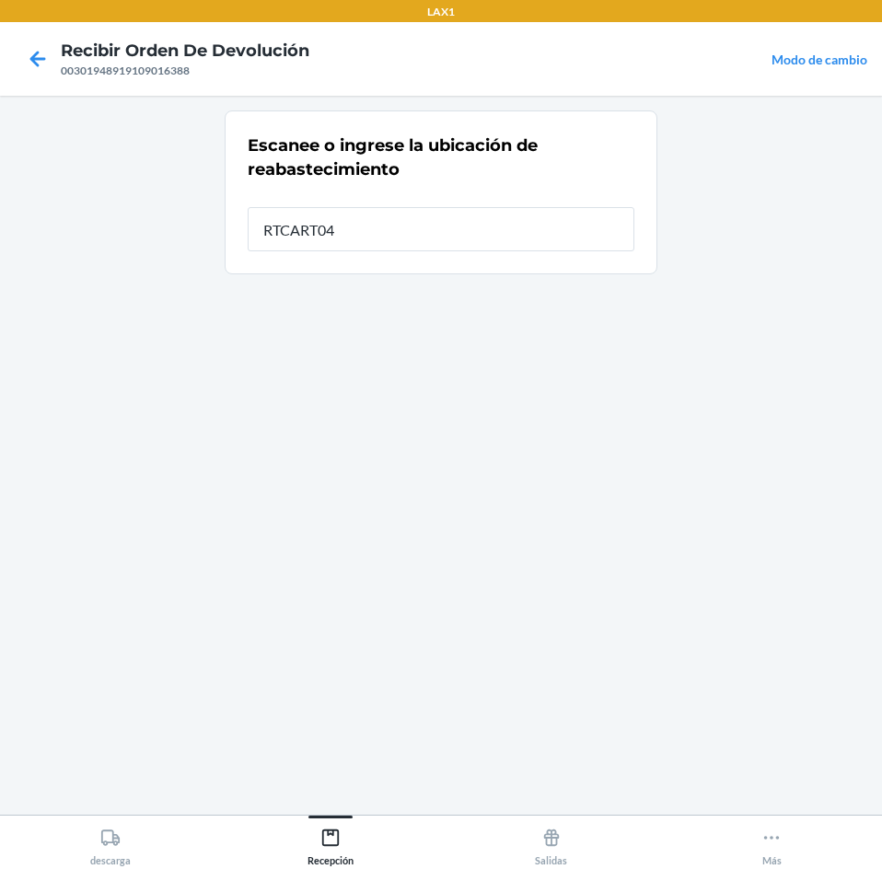
type input "RTCART043"
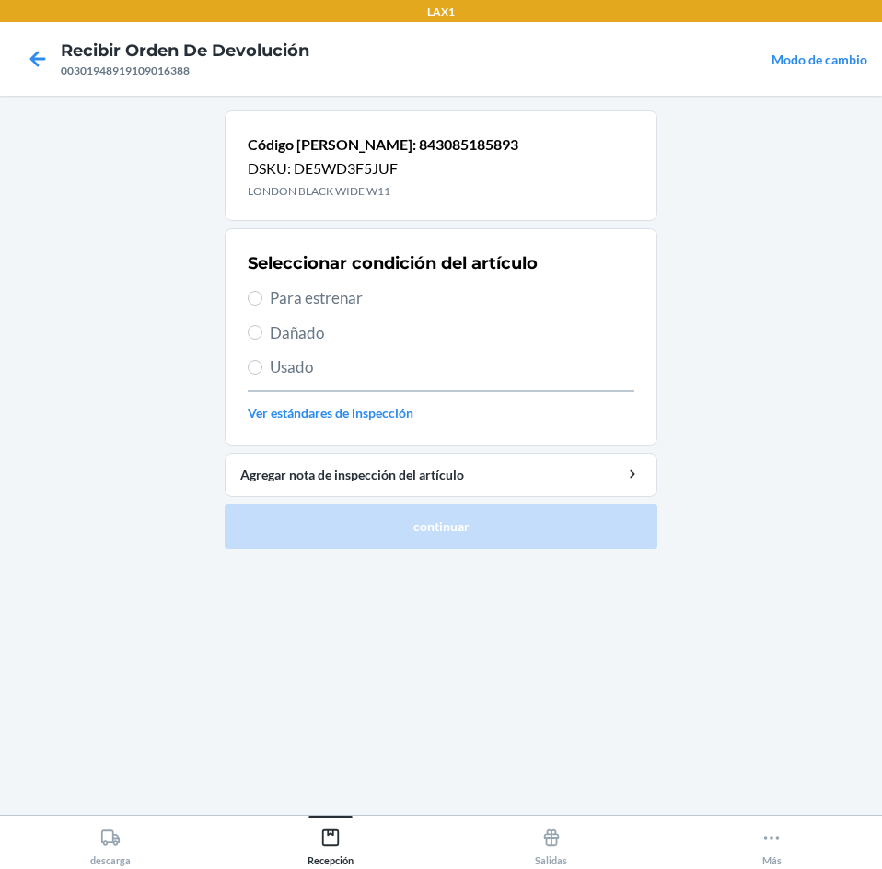
click at [443, 283] on div "Seleccionar condición del artículo Para estrenar Dañado Usado Ver estándares de…" at bounding box center [441, 337] width 387 height 182
click at [442, 290] on span "Para estrenar" at bounding box center [452, 298] width 364 height 24
click at [262, 291] on input "Para estrenar" at bounding box center [255, 298] width 15 height 15
radio input "true"
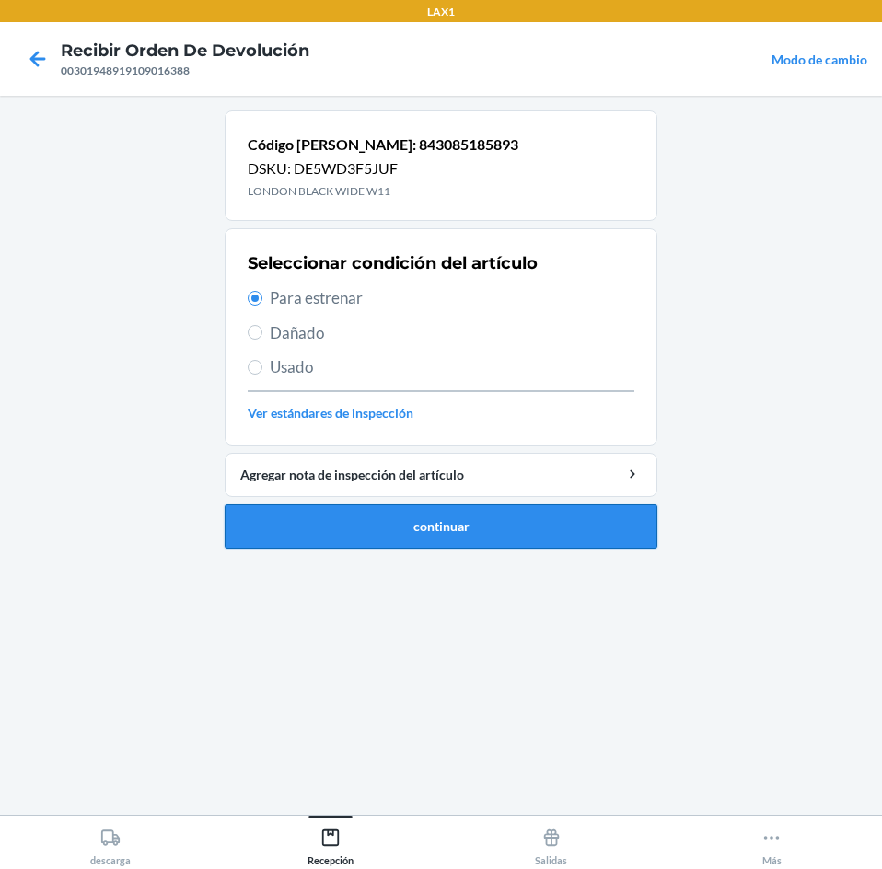
click at [504, 517] on button "continuar" at bounding box center [441, 526] width 433 height 44
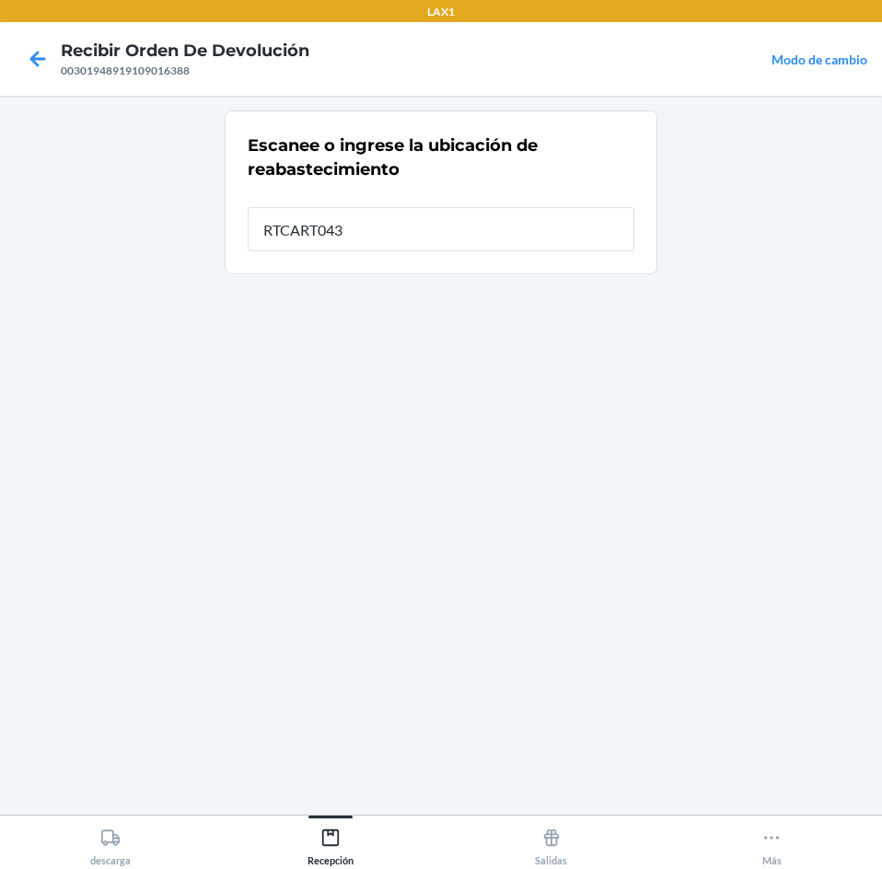
type input "RTCART043"
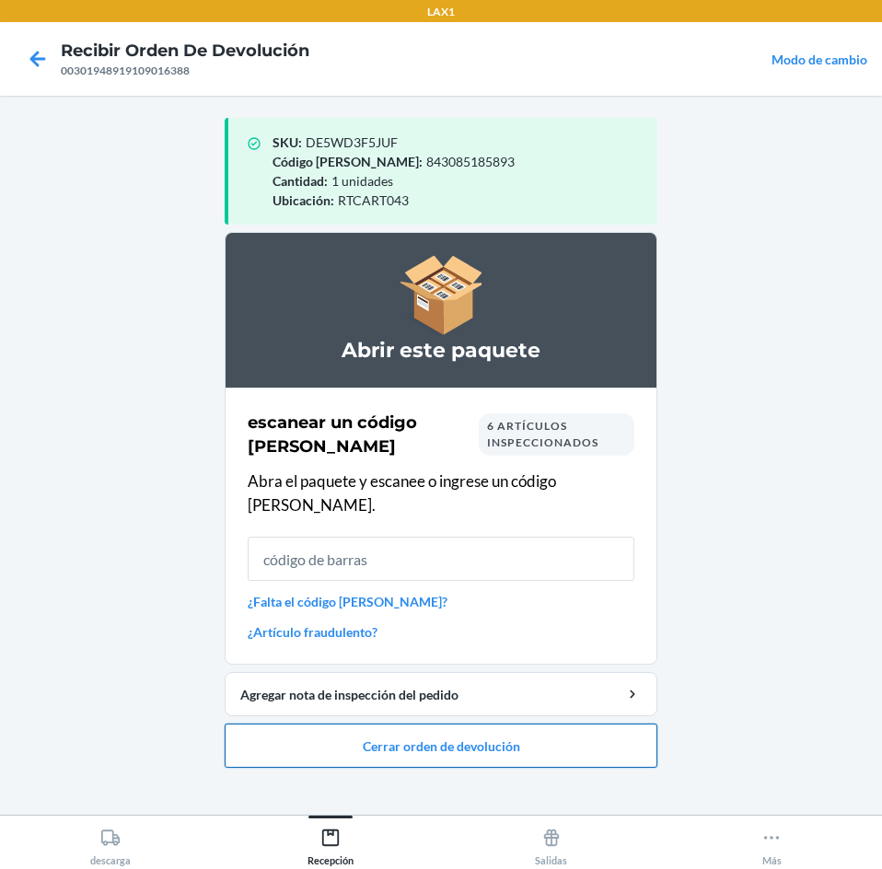
click at [506, 723] on button "Cerrar orden de devolución" at bounding box center [441, 745] width 433 height 44
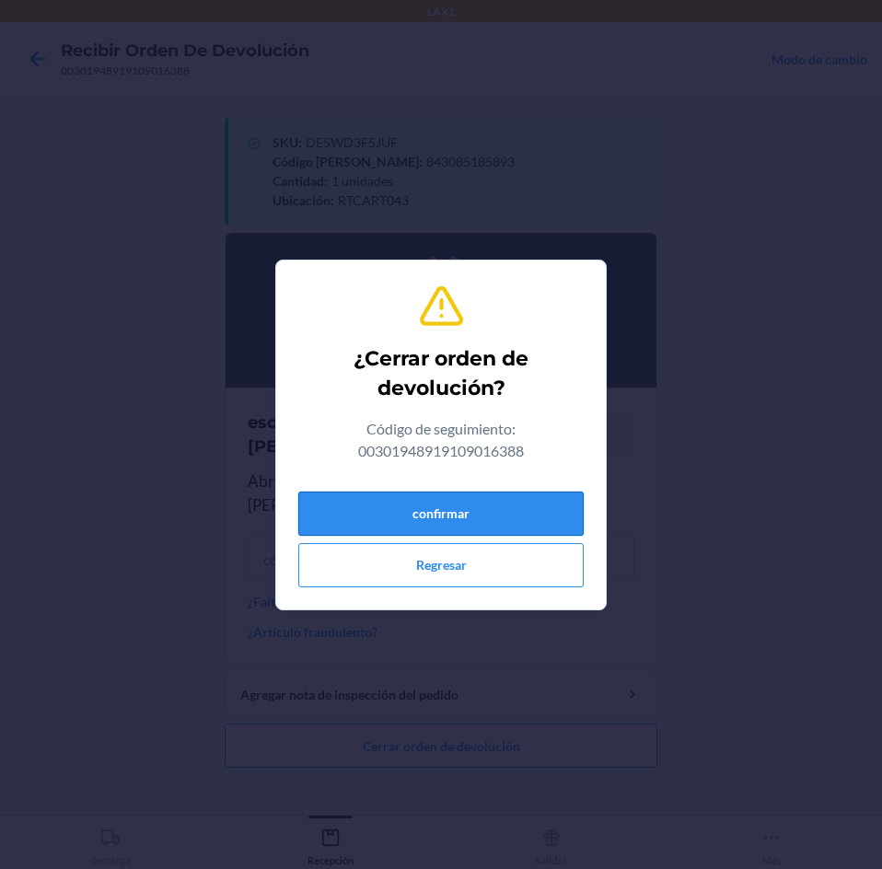
click at [510, 506] on button "confirmar" at bounding box center [440, 513] width 285 height 44
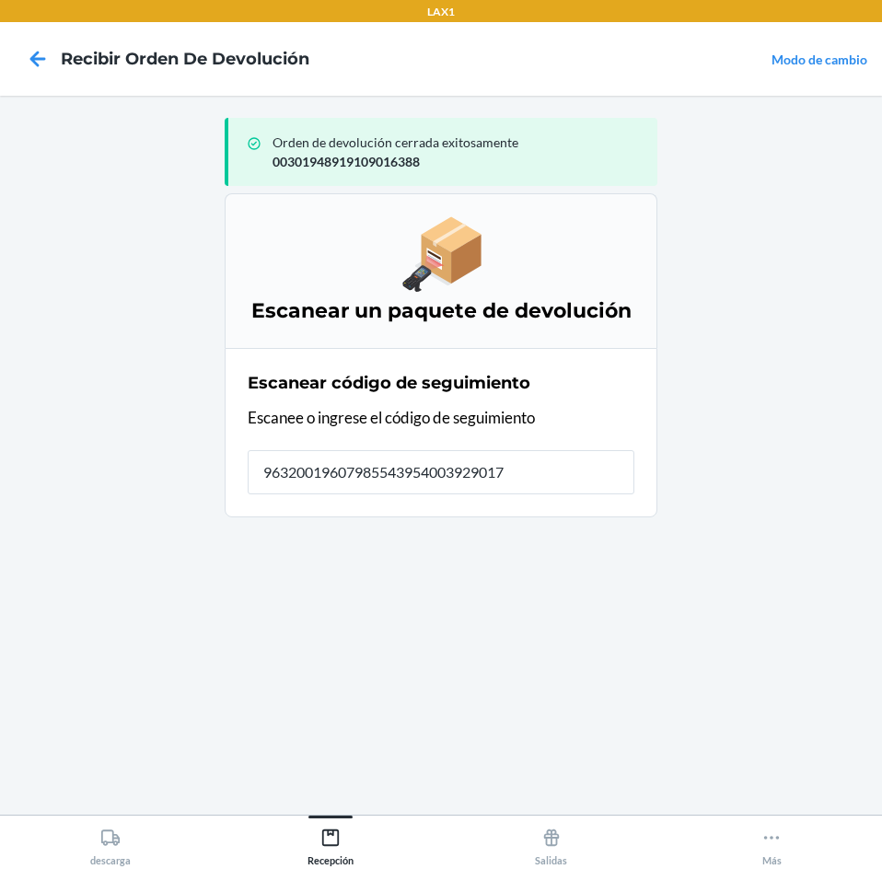
type input "963200196079855439540039290176"
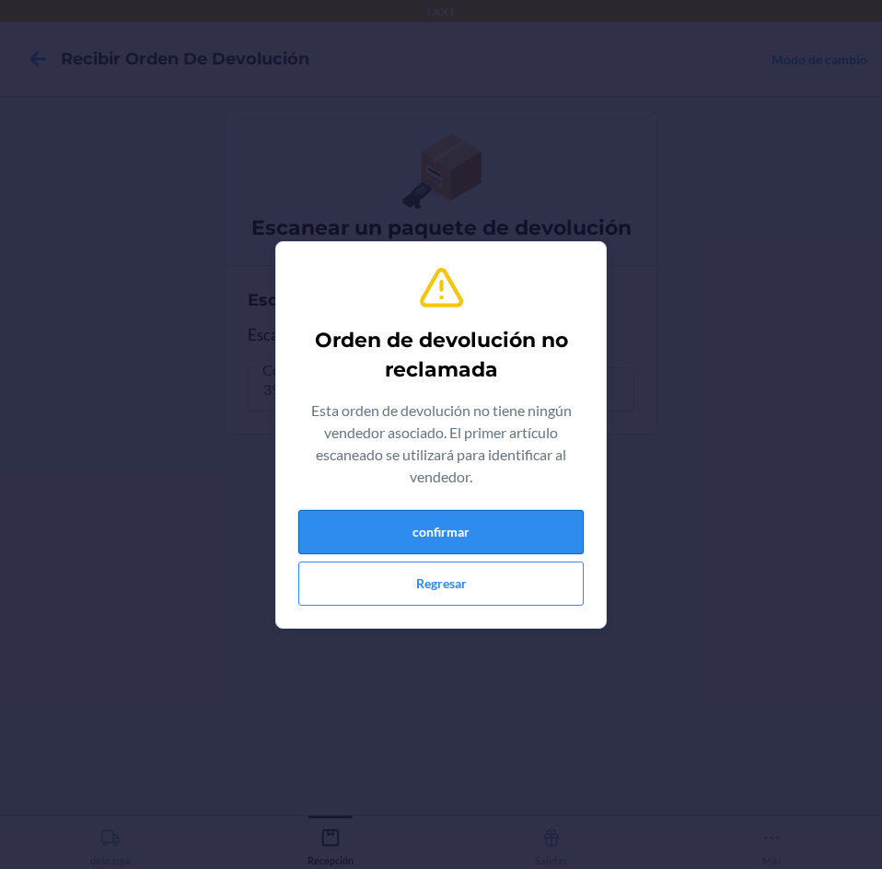
click at [526, 513] on button "confirmar" at bounding box center [440, 532] width 285 height 44
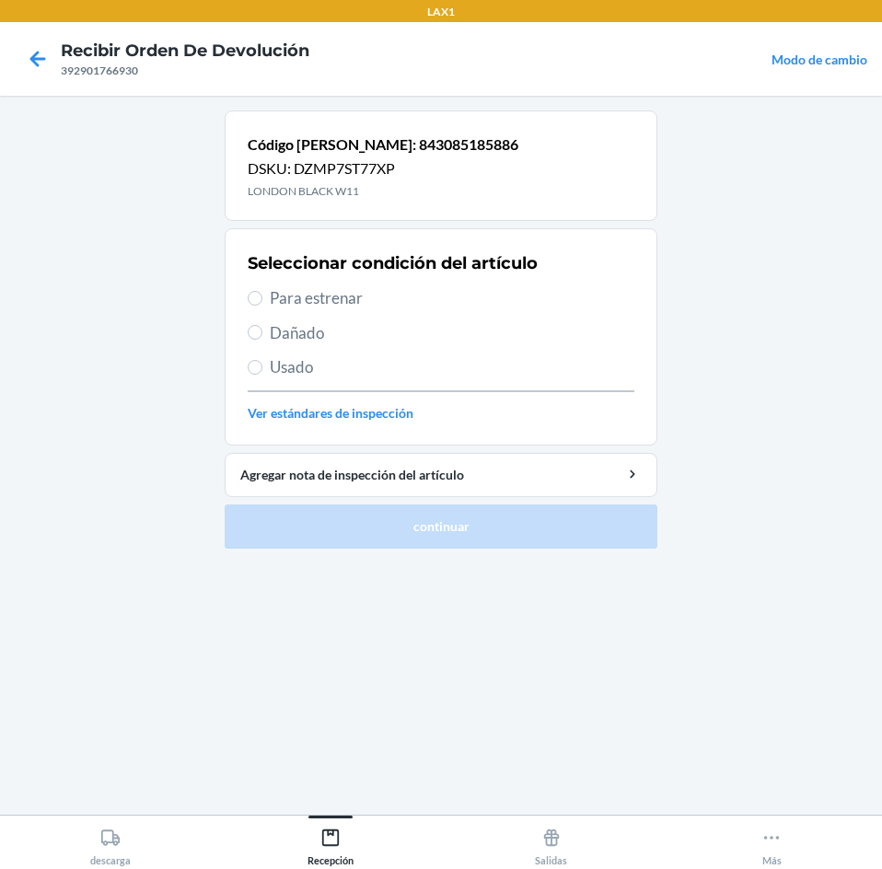
click at [421, 297] on span "Para estrenar" at bounding box center [452, 298] width 364 height 24
click at [262, 297] on input "Para estrenar" at bounding box center [255, 298] width 15 height 15
radio input "true"
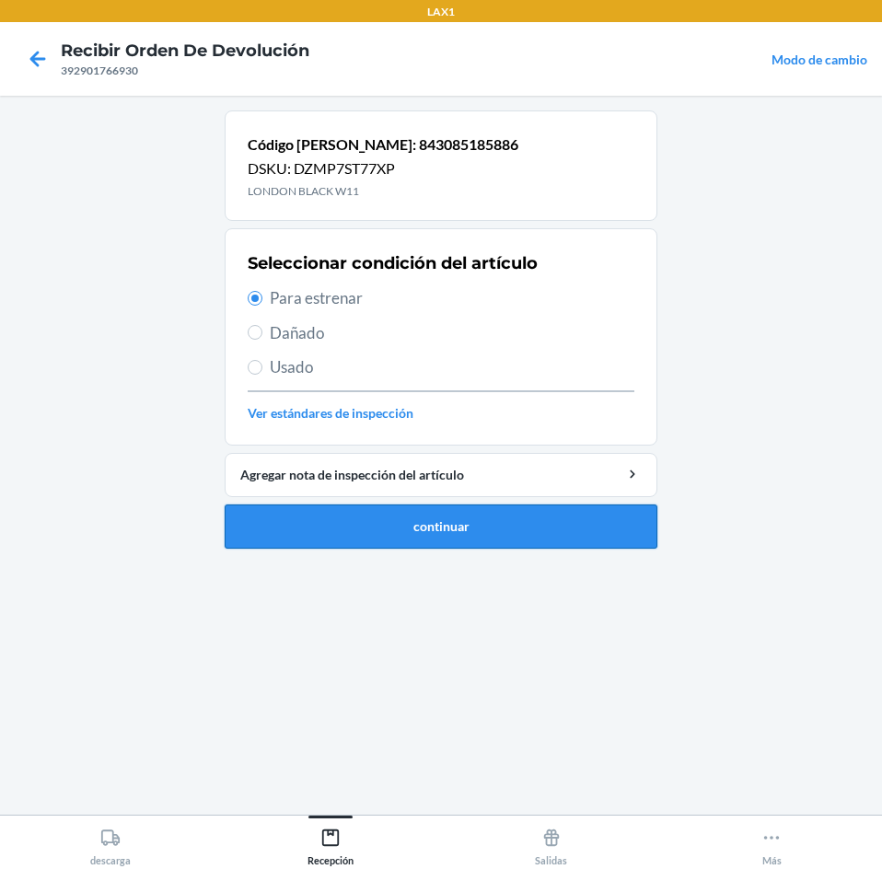
click at [490, 529] on button "continuar" at bounding box center [441, 526] width 433 height 44
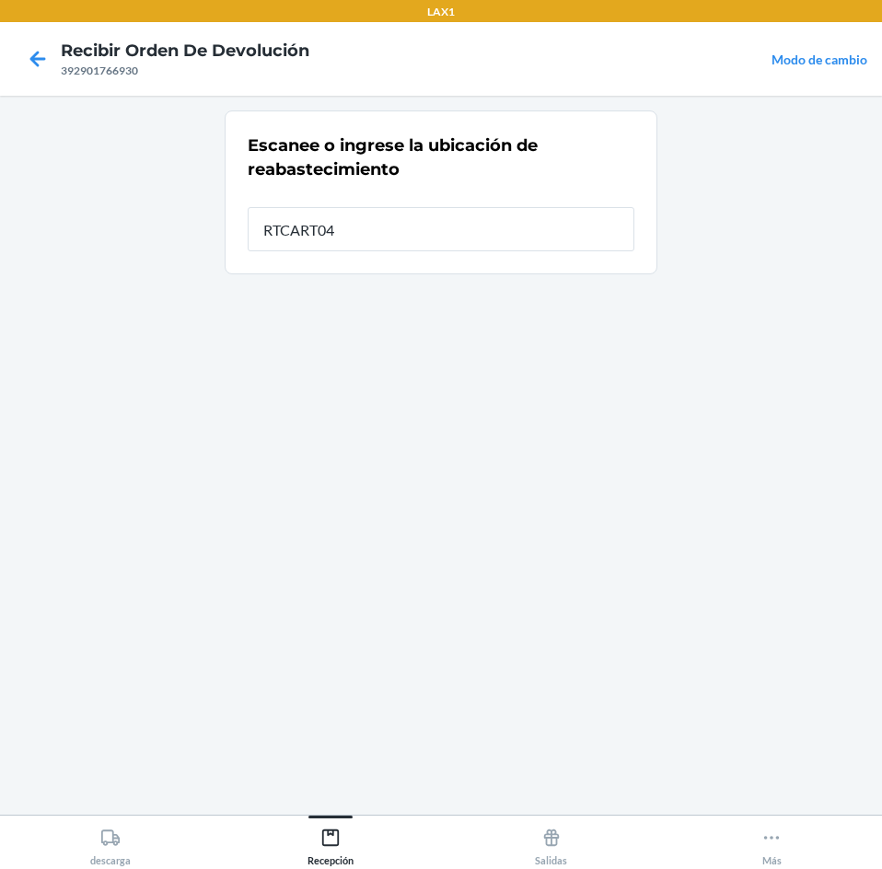
type input "RTCART043"
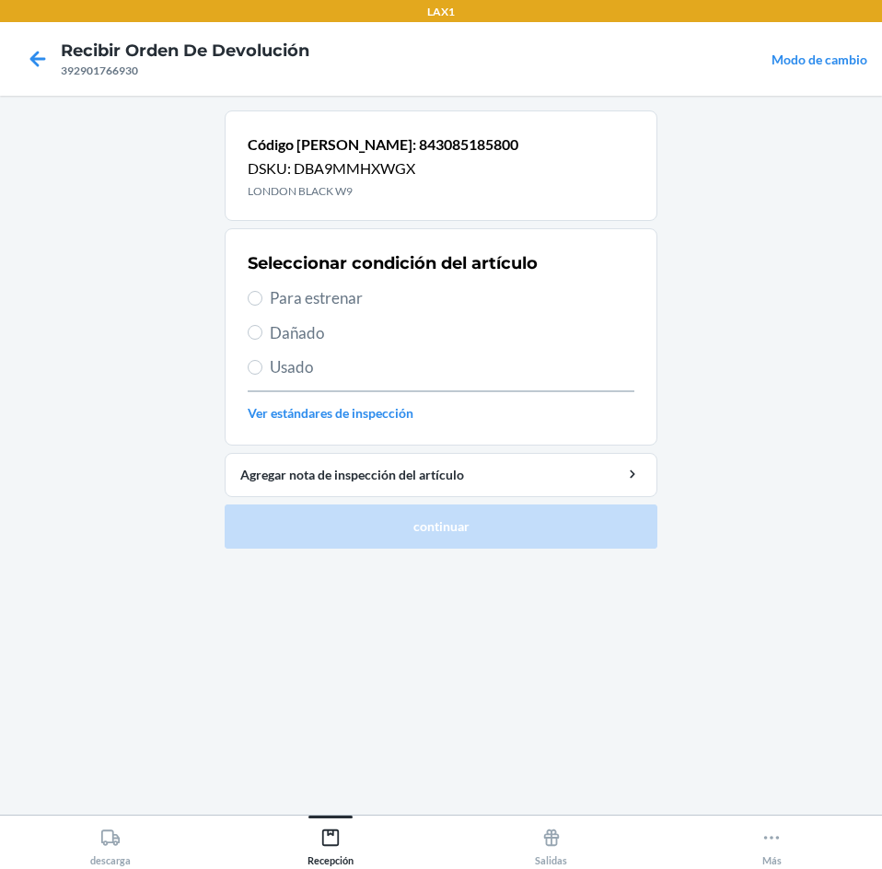
click at [470, 309] on span "Para estrenar" at bounding box center [452, 298] width 364 height 24
click at [262, 306] on input "Para estrenar" at bounding box center [255, 298] width 15 height 15
radio input "true"
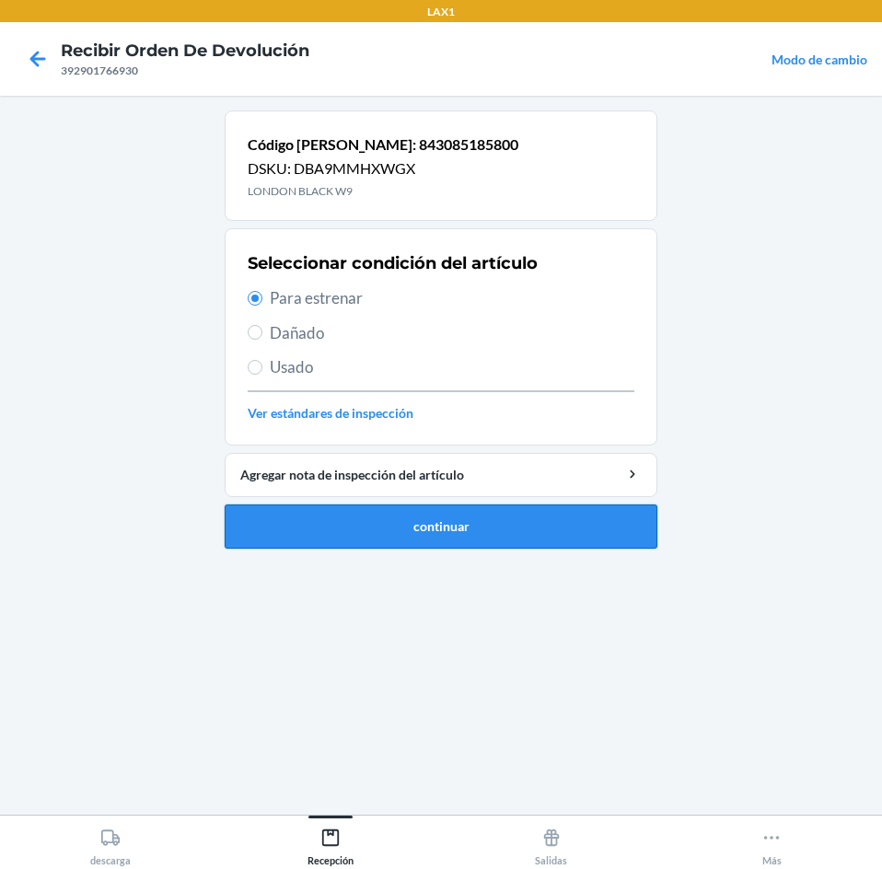
click at [549, 535] on button "continuar" at bounding box center [441, 526] width 433 height 44
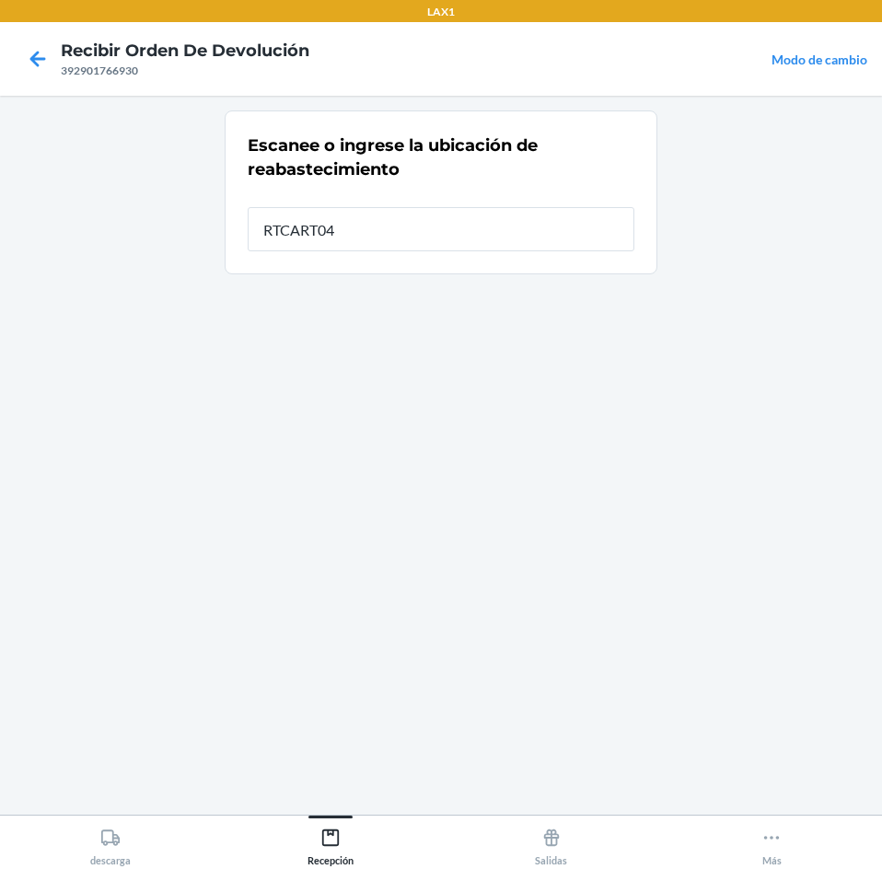
type input "RTCART043"
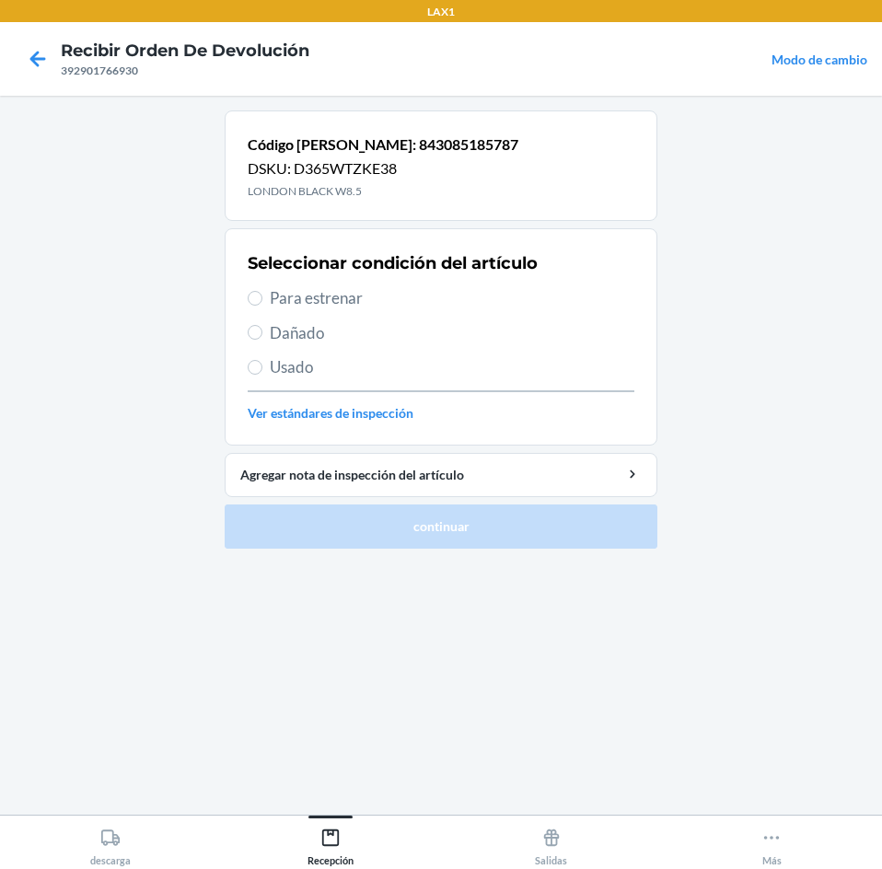
drag, startPoint x: 450, startPoint y: 295, endPoint x: 498, endPoint y: 504, distance: 215.2
click at [453, 308] on span "Para estrenar" at bounding box center [452, 298] width 364 height 24
click at [262, 306] on input "Para estrenar" at bounding box center [255, 298] width 15 height 15
radio input "true"
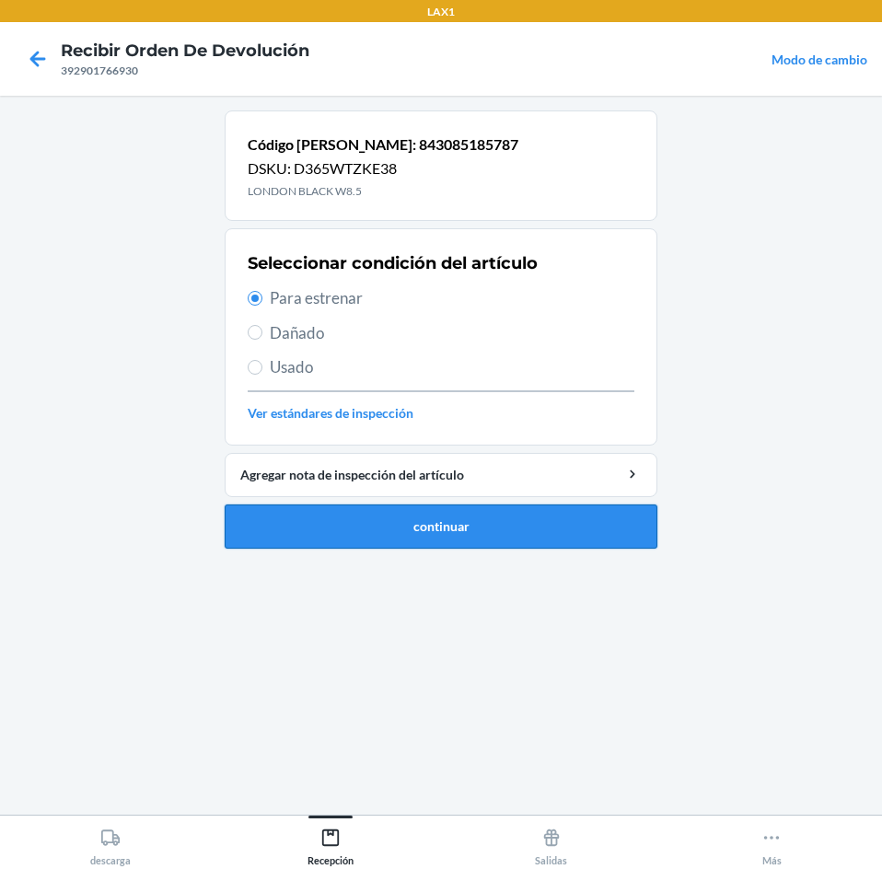
click at [498, 504] on button "continuar" at bounding box center [441, 526] width 433 height 44
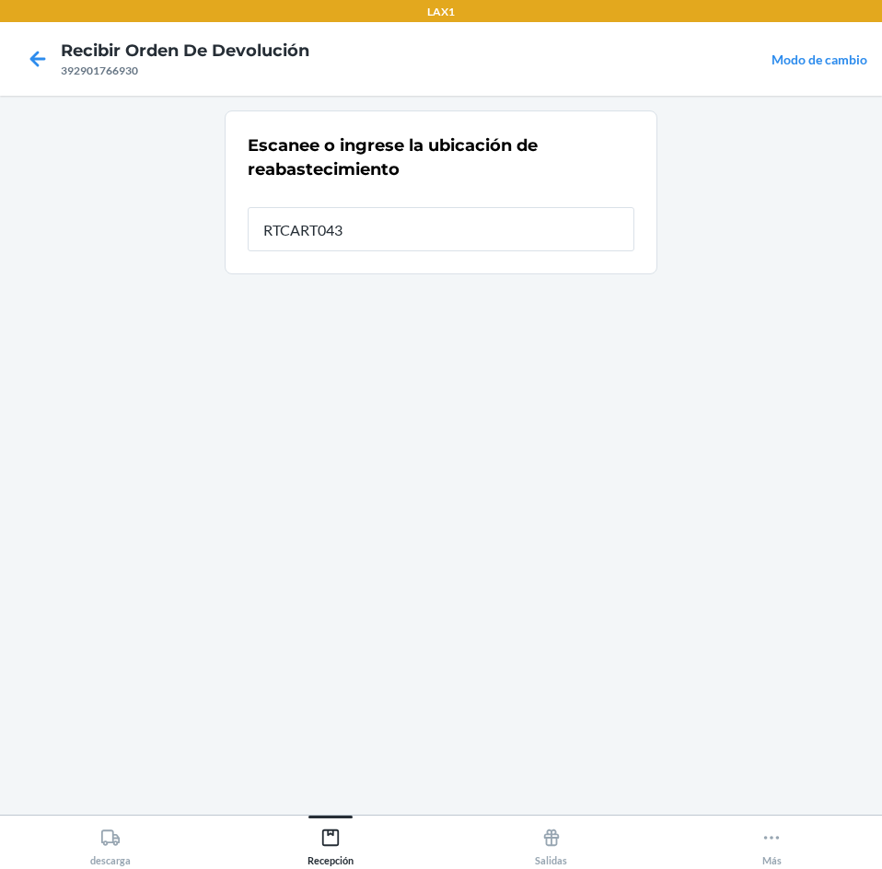
type input "RTCART043"
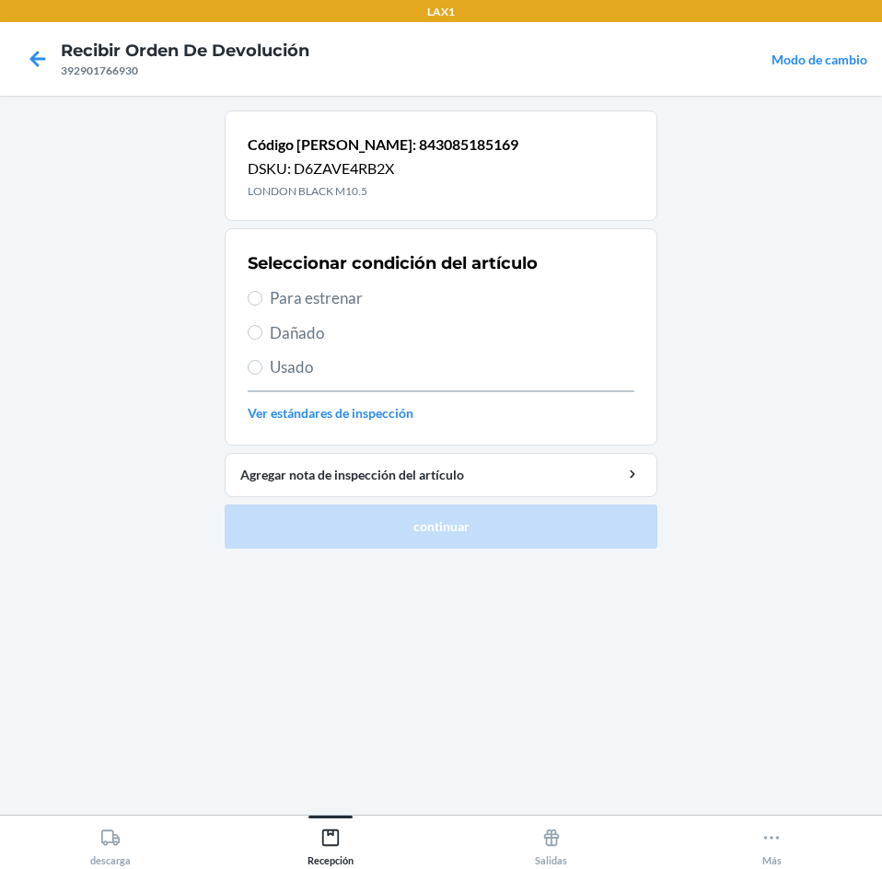
click at [438, 288] on span "Para estrenar" at bounding box center [452, 298] width 364 height 24
click at [262, 291] on input "Para estrenar" at bounding box center [255, 298] width 15 height 15
radio input "true"
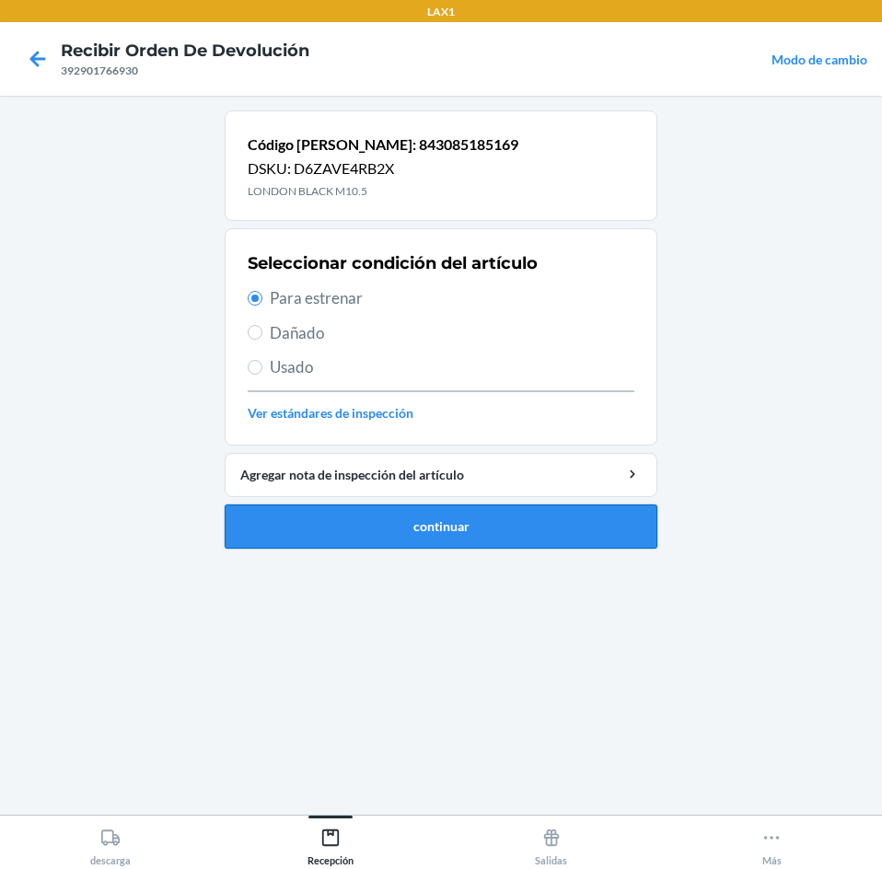
click at [462, 514] on button "continuar" at bounding box center [441, 526] width 433 height 44
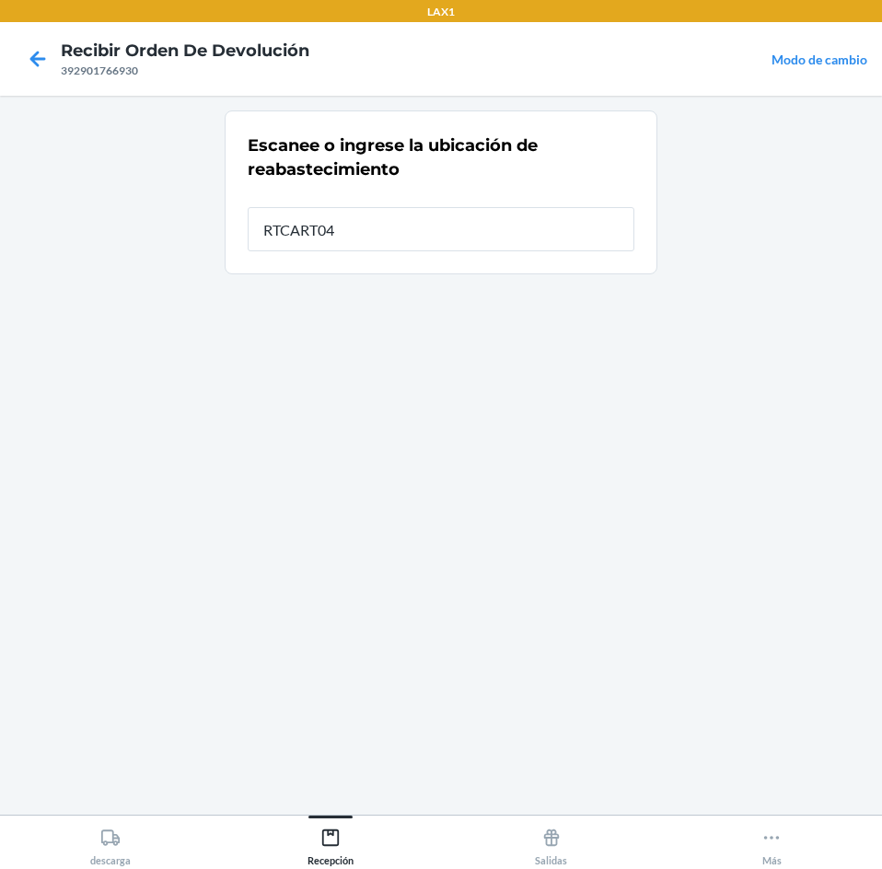
type input "RTCART043"
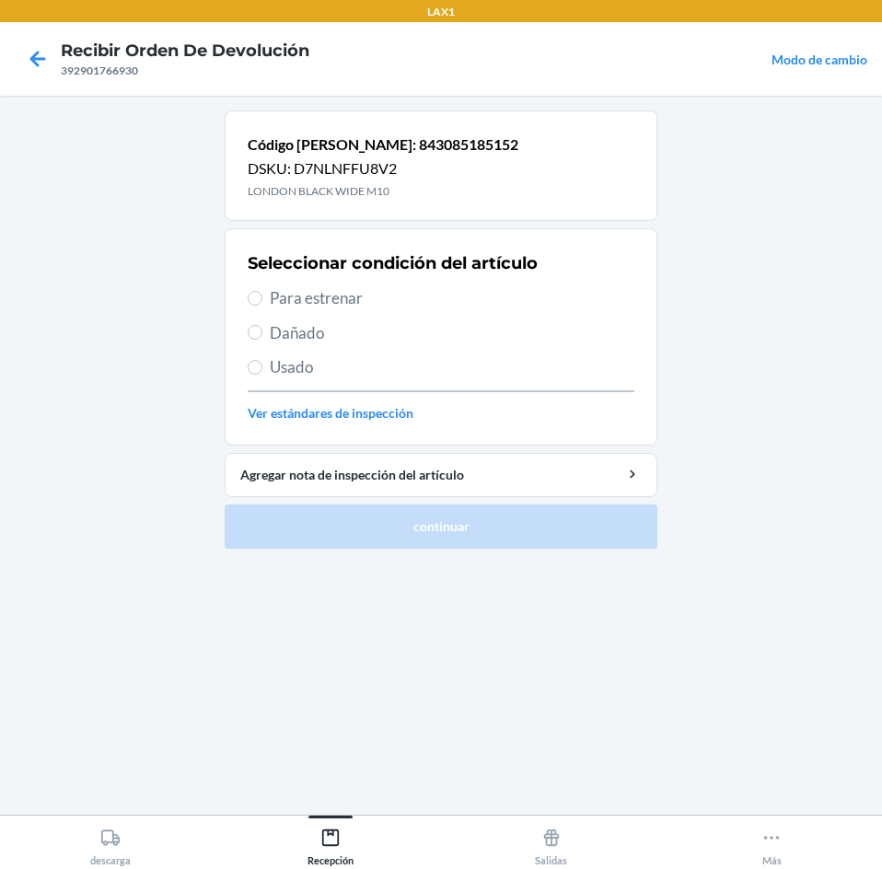
click at [439, 304] on span "Para estrenar" at bounding box center [452, 298] width 364 height 24
click at [262, 304] on input "Para estrenar" at bounding box center [255, 298] width 15 height 15
radio input "true"
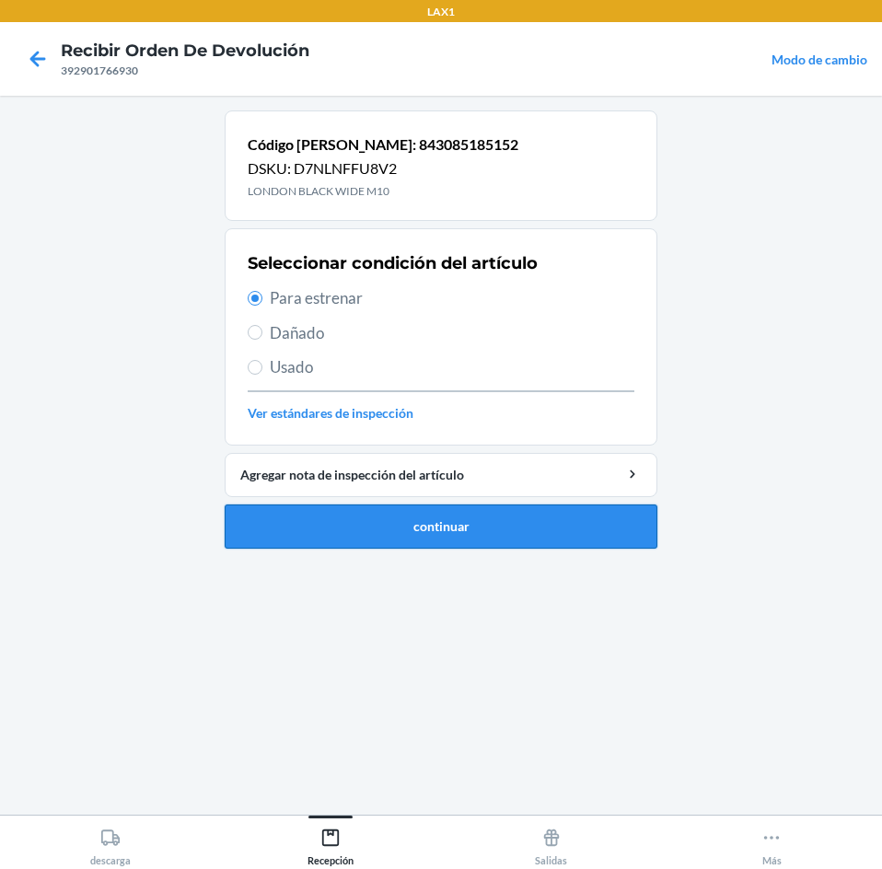
click at [467, 529] on button "continuar" at bounding box center [441, 526] width 433 height 44
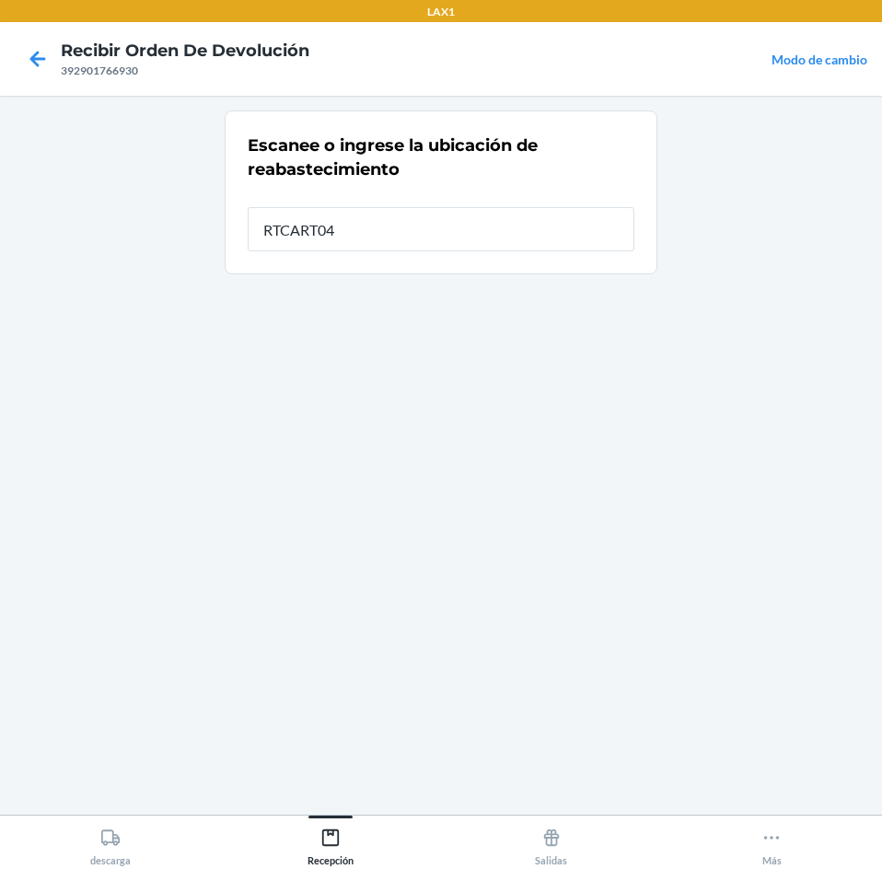
type input "RTCART043"
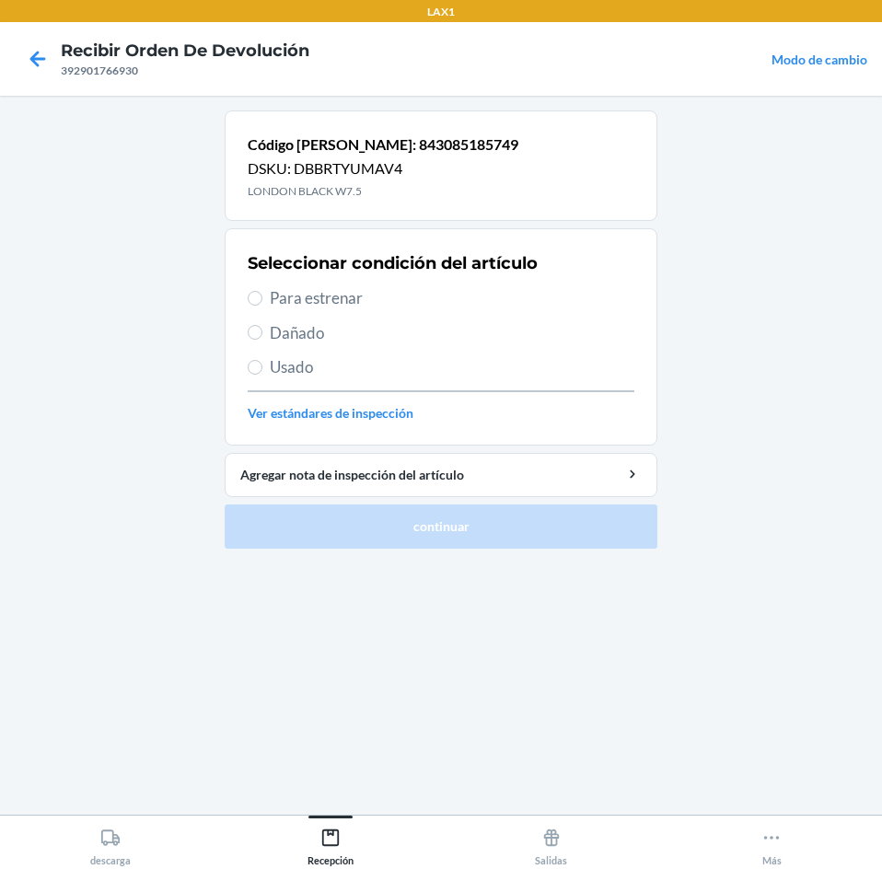
click at [409, 290] on span "Para estrenar" at bounding box center [452, 298] width 364 height 24
click at [262, 291] on input "Para estrenar" at bounding box center [255, 298] width 15 height 15
radio input "true"
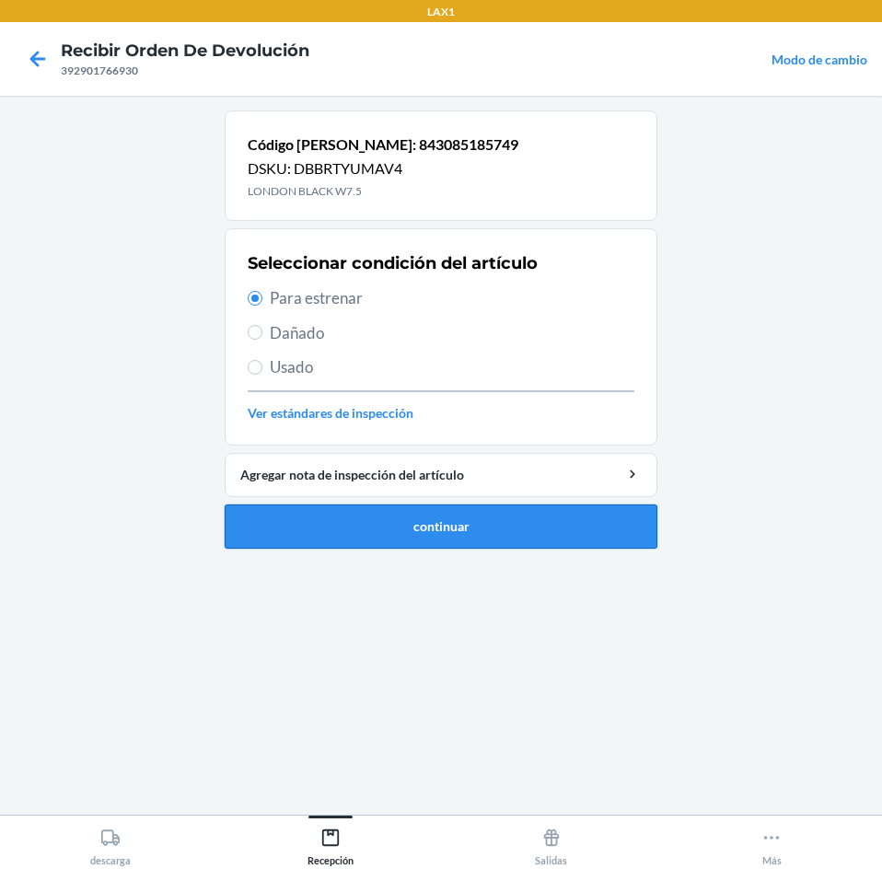
click at [504, 537] on button "continuar" at bounding box center [441, 526] width 433 height 44
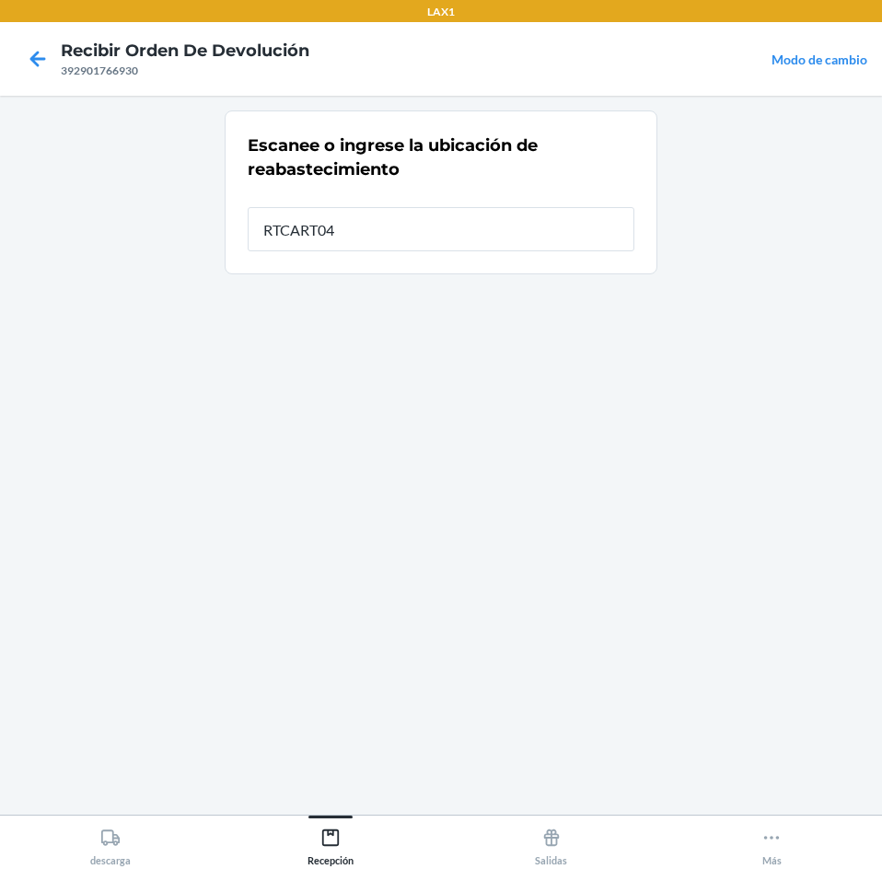
type input "RTCART043"
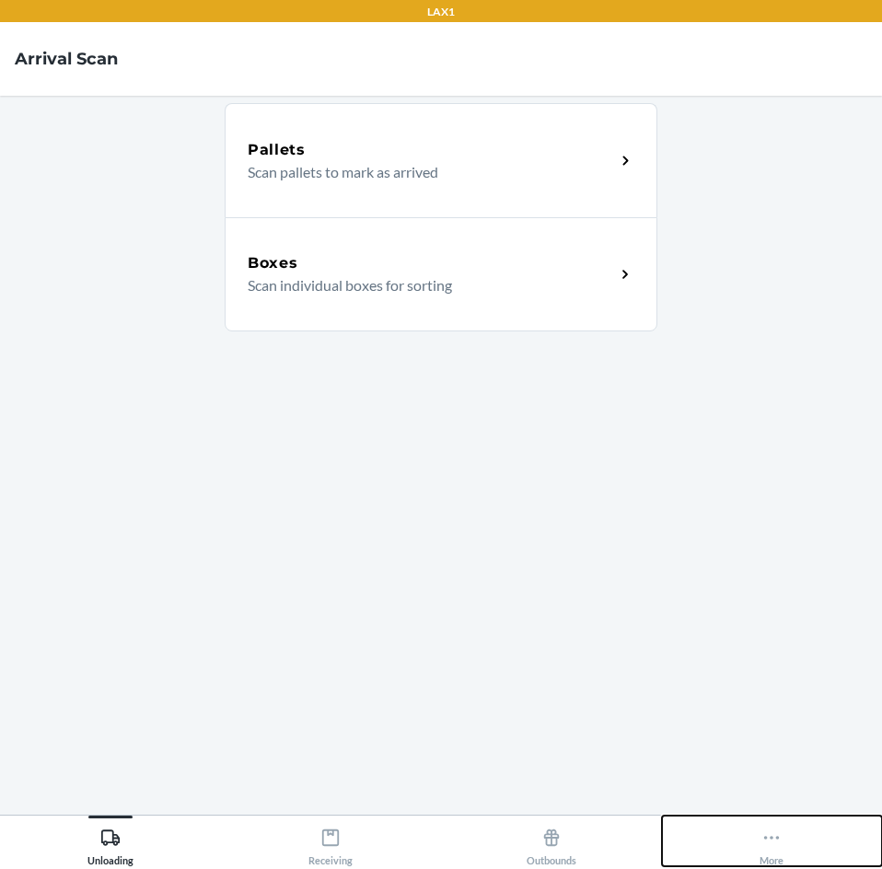
click at [776, 837] on icon at bounding box center [771, 837] width 20 height 20
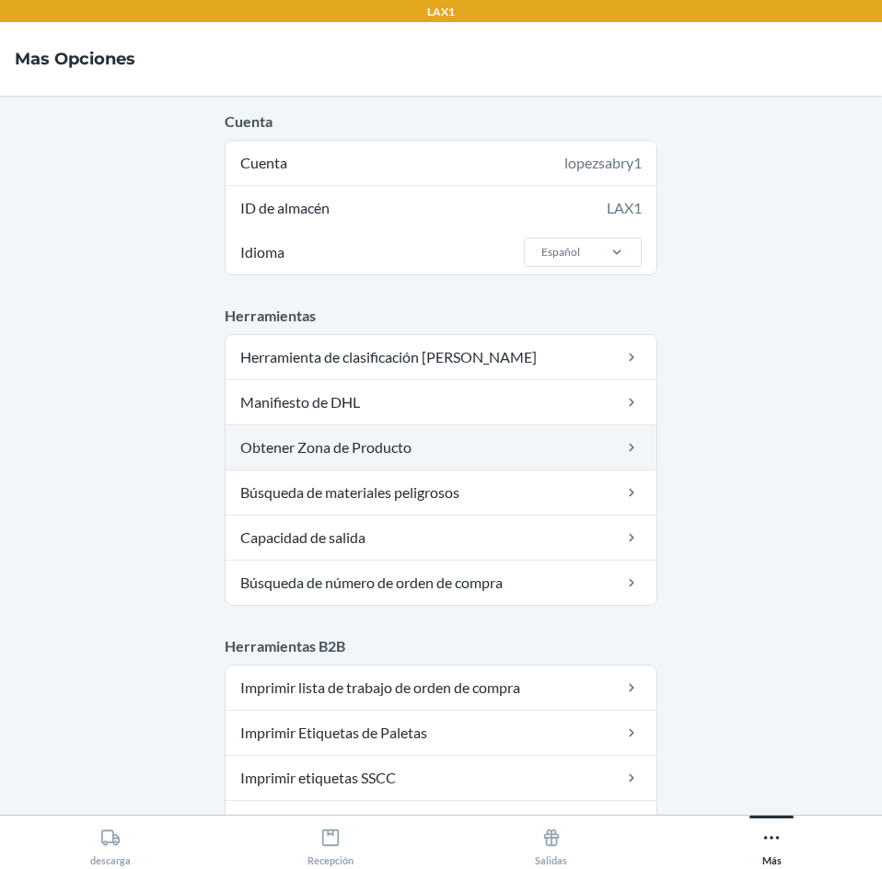
click at [461, 448] on link "Obtener Zona de Producto" at bounding box center [440, 447] width 431 height 44
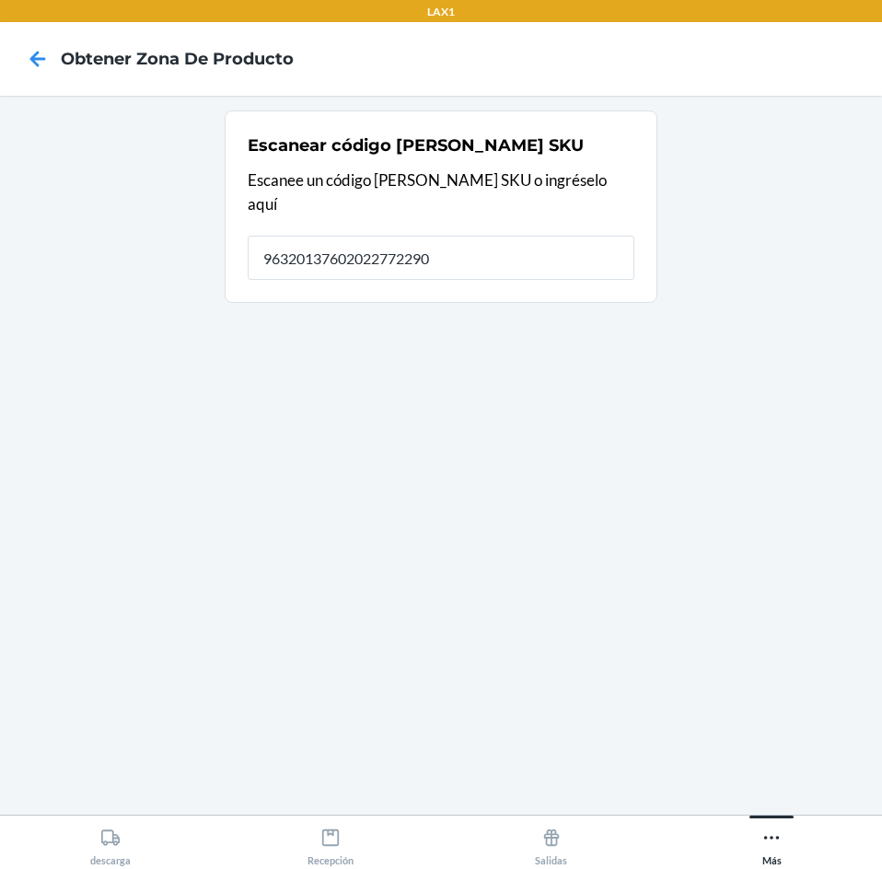
type input "963201376020227722900"
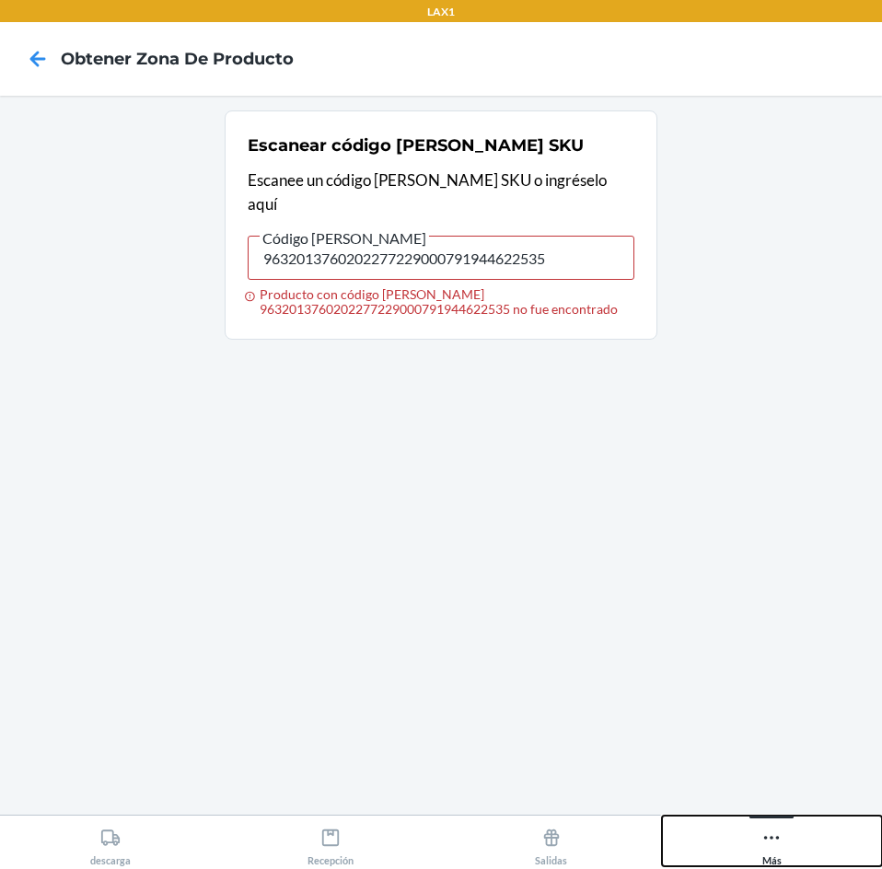
click at [765, 833] on icon at bounding box center [771, 837] width 20 height 20
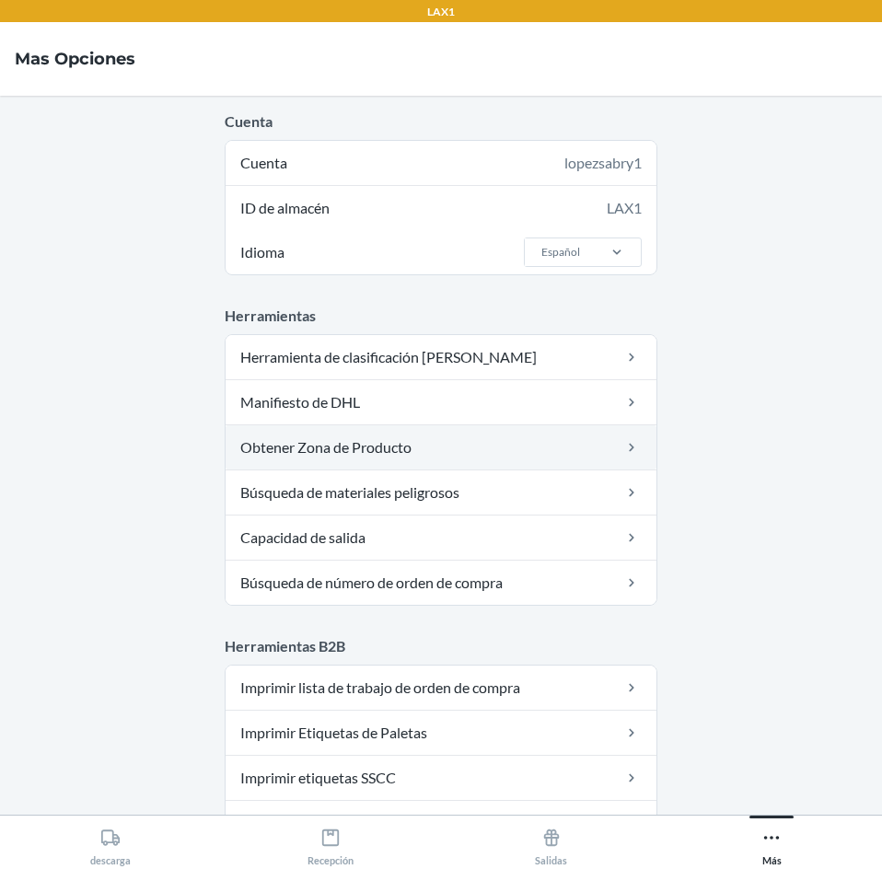
click at [509, 457] on link "Obtener Zona de Producto" at bounding box center [440, 447] width 431 height 44
